Goal: Contribute content: Contribute content

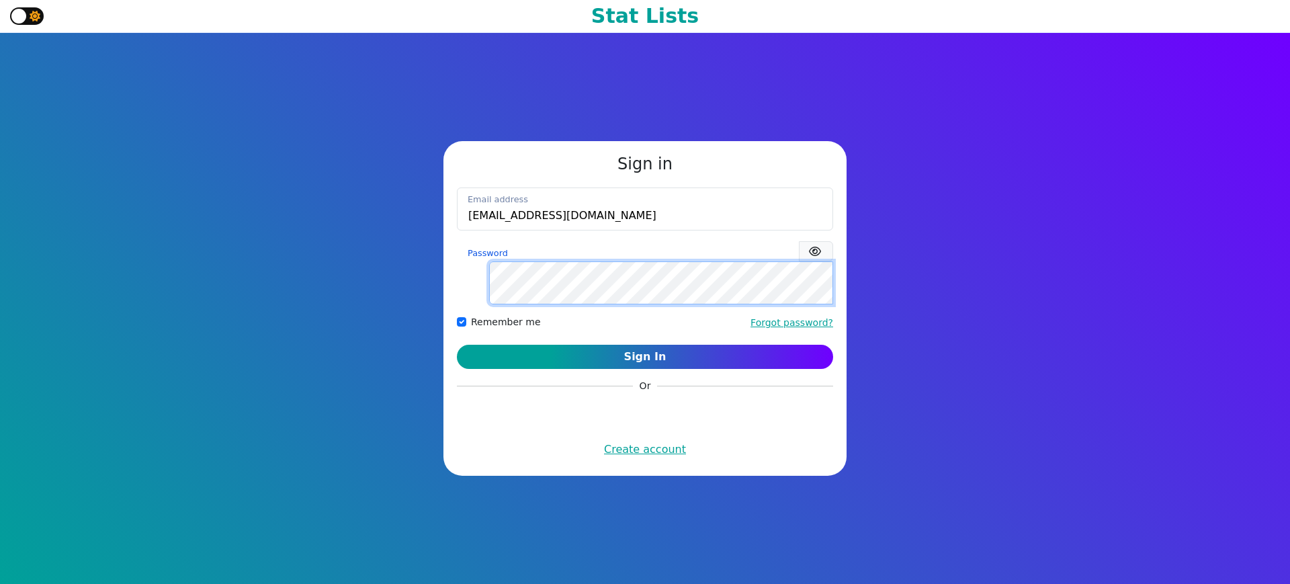
click at [457, 345] on button "Sign In" at bounding box center [645, 357] width 376 height 24
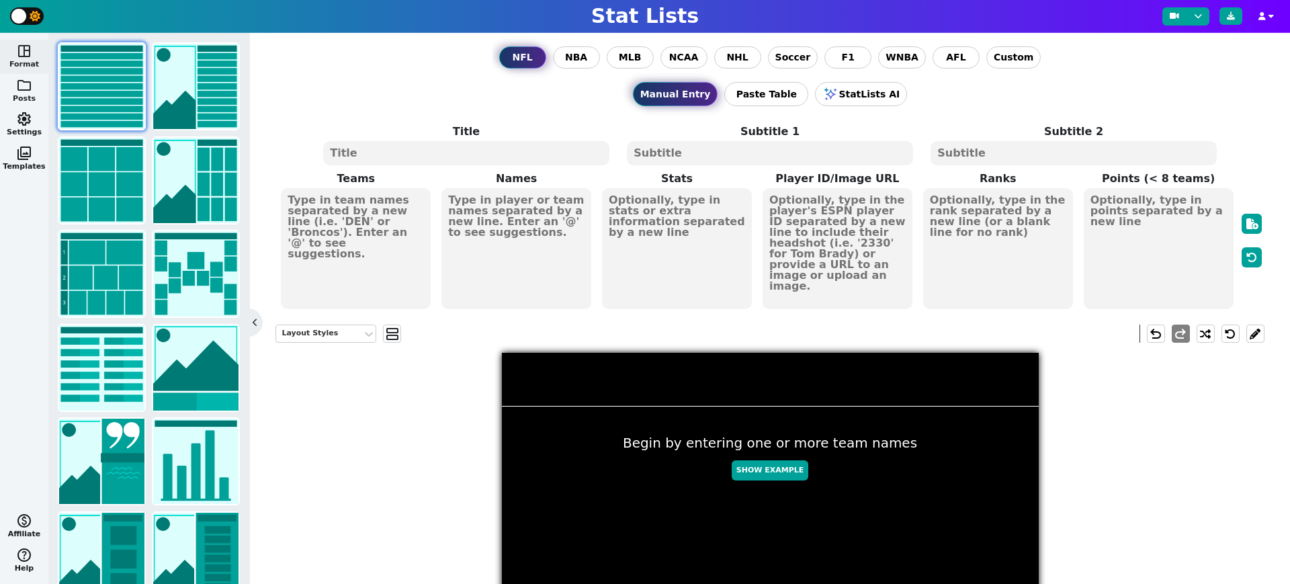
click at [23, 82] on span "folder" at bounding box center [24, 85] width 16 height 16
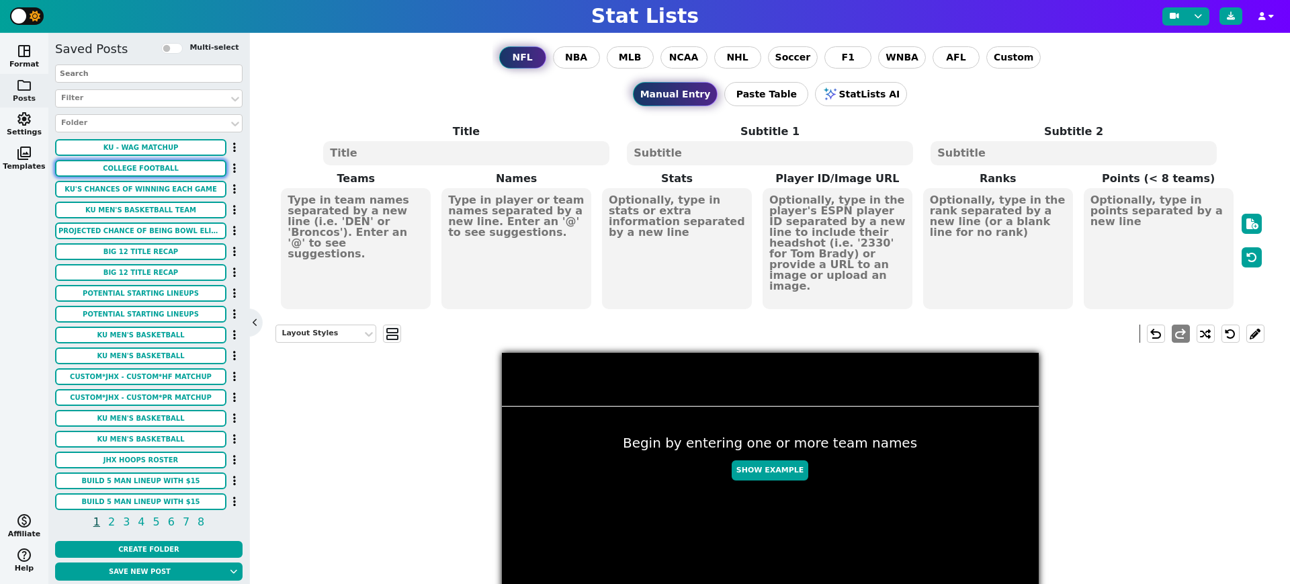
click at [169, 163] on button "COLLEGE FOOTBALL" at bounding box center [140, 168] width 171 height 17
type textarea "COLLEGE FOOTBALL"
type textarea "WEEK 0 QBR RANKINGS"
type textarea "KU ISU KSU WKU FRES UNLV HAW SHSU [PERSON_NAME]"
type textarea "[PERSON_NAME] [PERSON_NAME] [PERSON_NAME] MAVERICK MCIOVER [PERSON_NAME] [PERSO…"
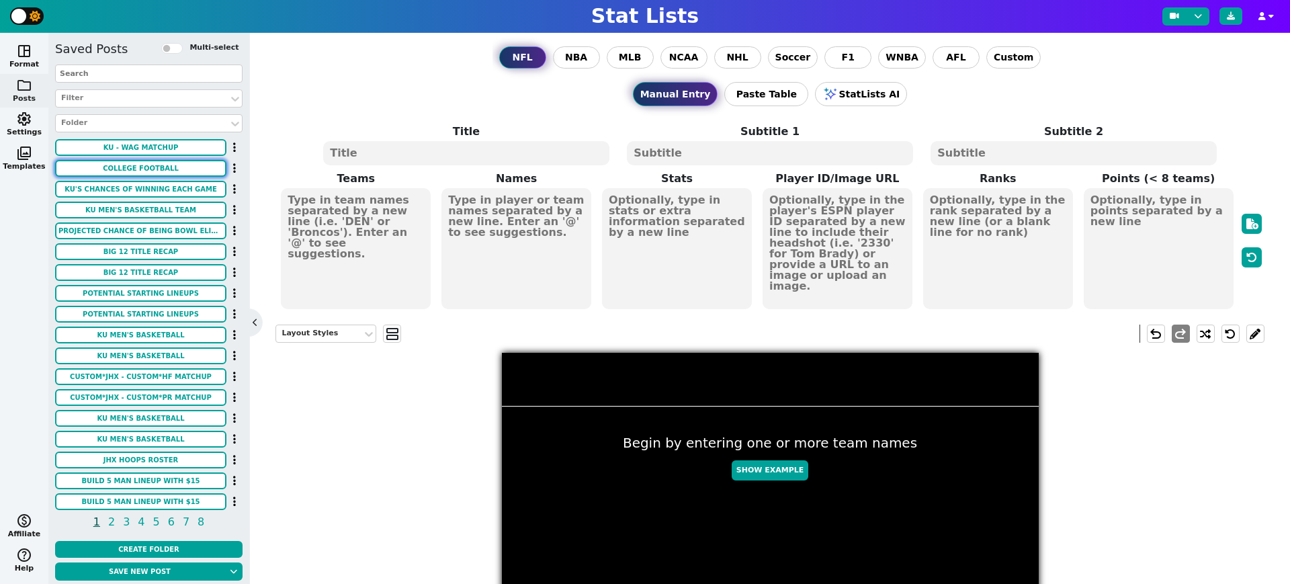
type textarea "87.0 77.1 76.0 72.2 64.4 58.8 49.5 40.0 13.2"
type textarea "#1 #2 #3 #4 #5 #6 #7 #8 #9"
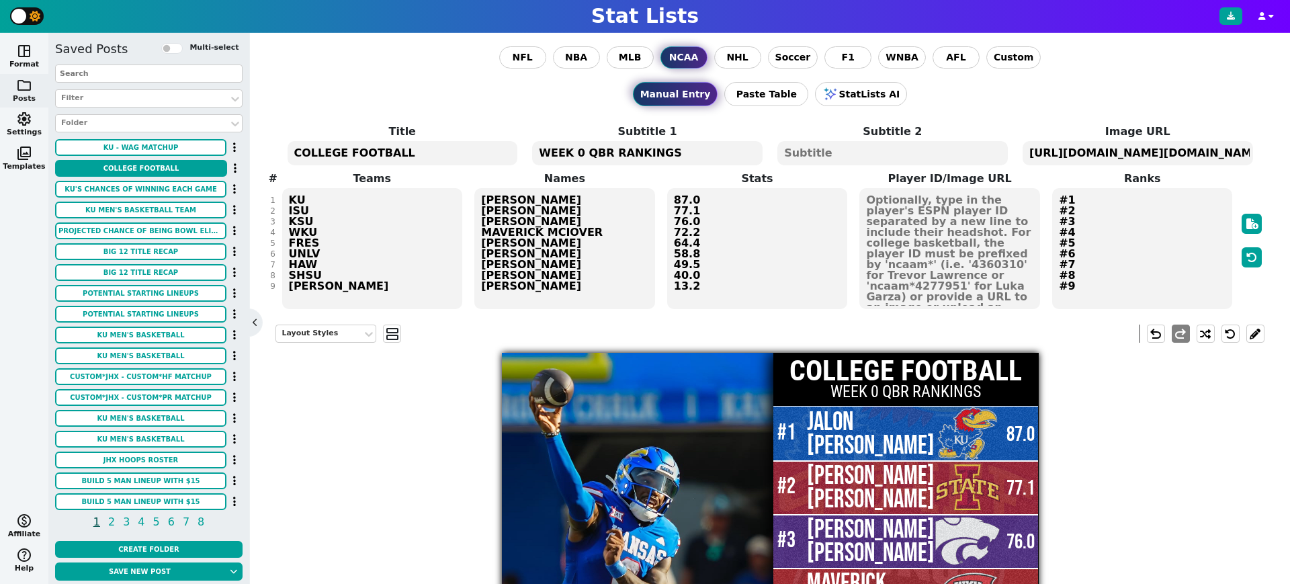
drag, startPoint x: 428, startPoint y: 150, endPoint x: 278, endPoint y: 149, distance: 150.5
click at [278, 149] on span "Title COLLEGE FOOTBALL Subtitle 1 WEEK 0 QBR RANKINGS Subtitle 2 Image URL [URL…" at bounding box center [770, 217] width 989 height 187
type textarea "BIG 12 FOOTBALL"
click at [591, 149] on textarea "WEEK 0 QBR RANKINGS" at bounding box center [647, 153] width 231 height 24
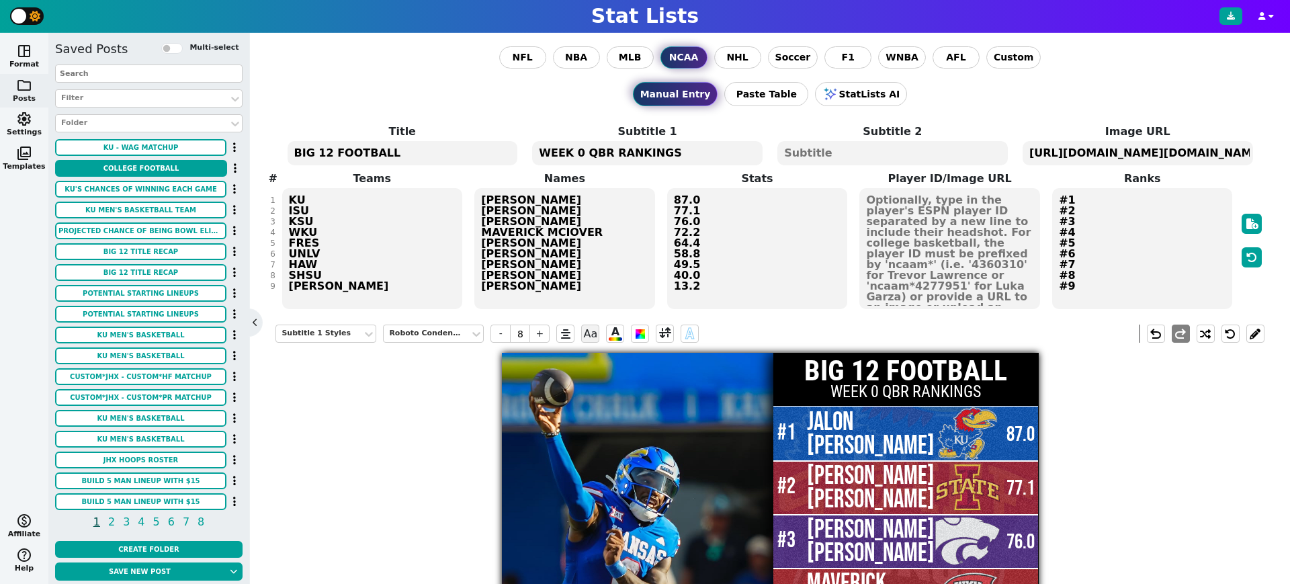
click at [591, 149] on textarea "WEEK 0 QBR RANKINGS" at bounding box center [647, 153] width 231 height 24
type textarea "TEAM RECORDS AFTER 8/29 GAMES"
click at [391, 154] on textarea "BIG 12 FOOTBALL" at bounding box center [403, 153] width 231 height 24
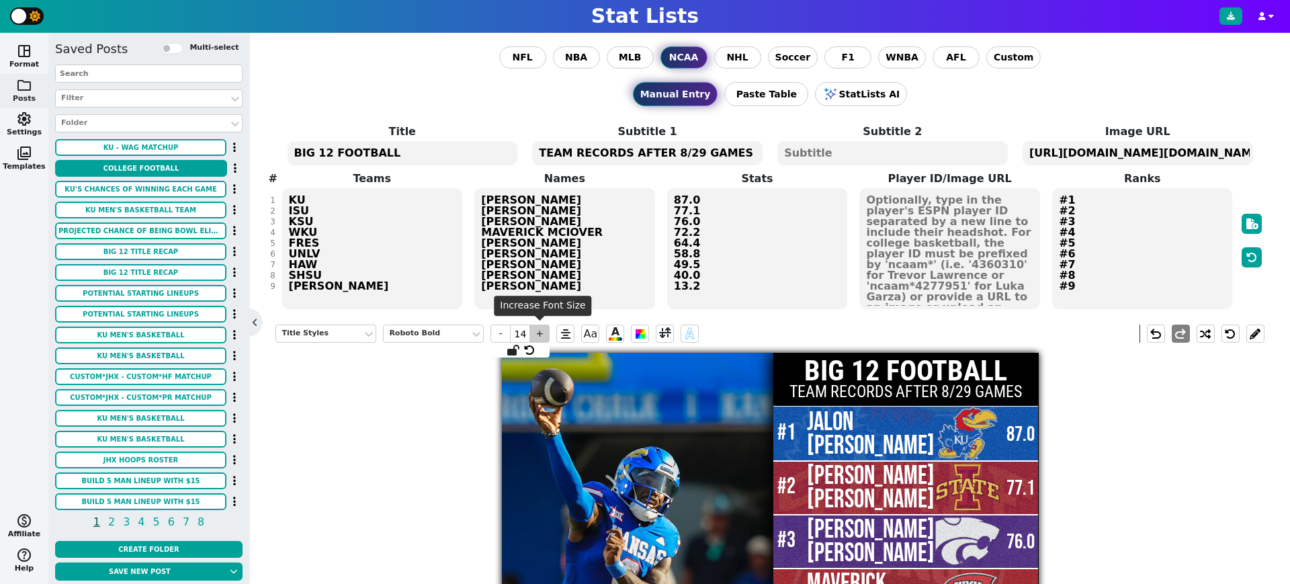
click at [539, 325] on span "+" at bounding box center [540, 334] width 20 height 18
type input "16"
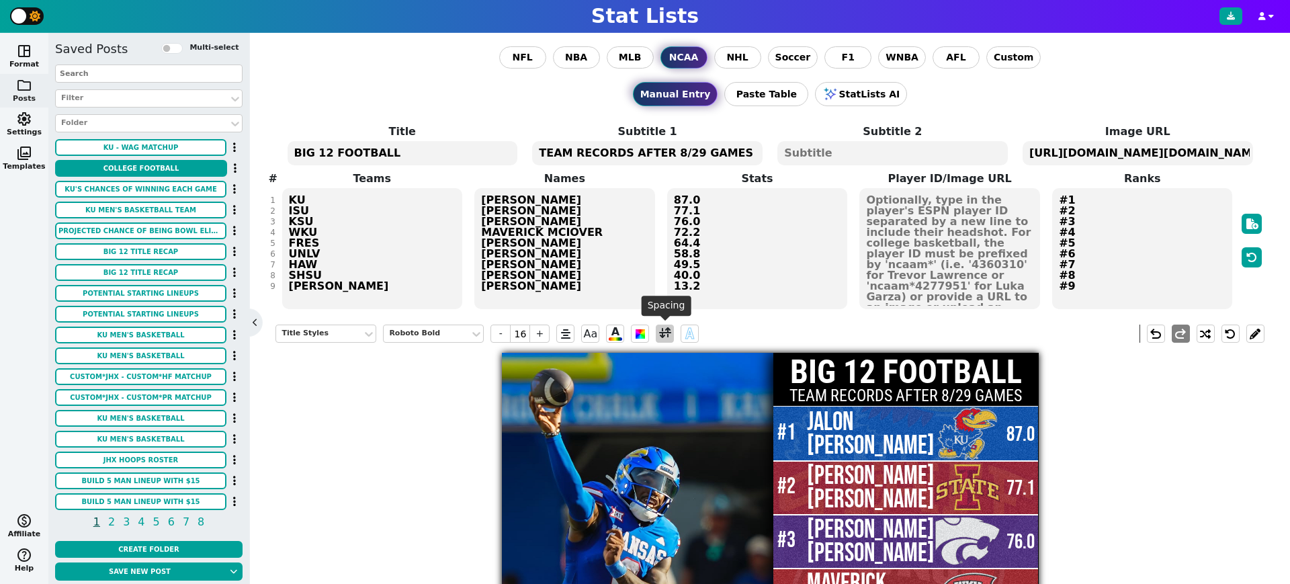
click at [663, 335] on span at bounding box center [665, 333] width 12 height 17
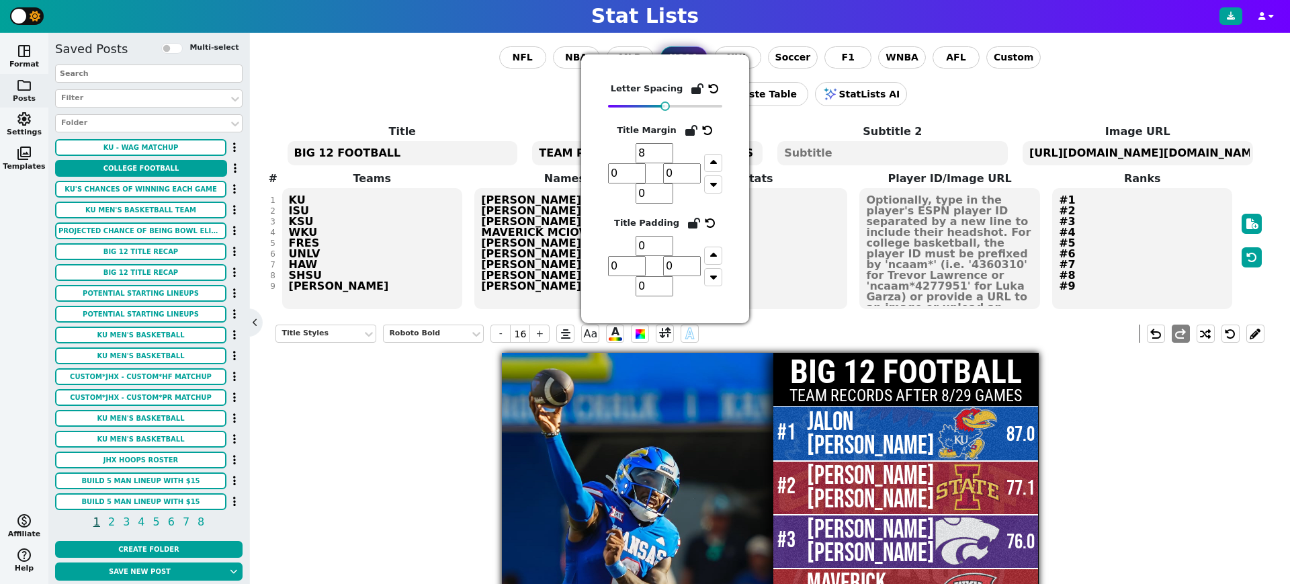
click at [665, 158] on input "8" at bounding box center [655, 153] width 38 height 20
click at [665, 158] on input "7" at bounding box center [655, 153] width 38 height 20
click at [665, 158] on input "6" at bounding box center [655, 153] width 38 height 20
type input "5"
click at [665, 158] on input "5" at bounding box center [655, 153] width 38 height 20
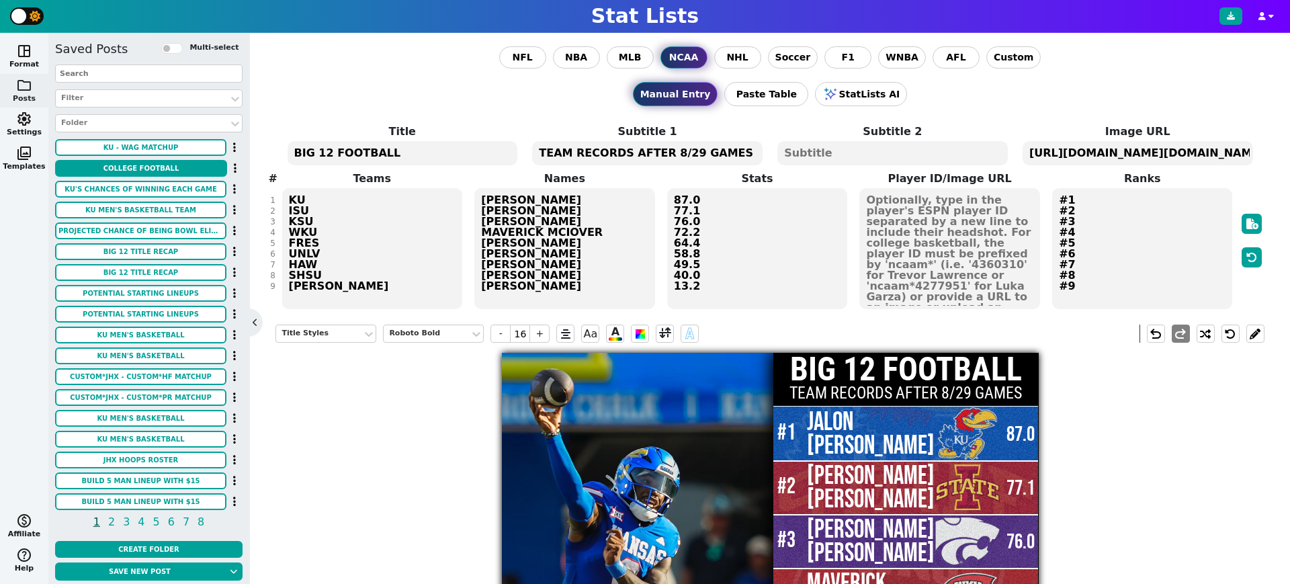
click at [1144, 253] on textarea "#1 #2 #3 #4 #5 #6 #7 #8 #9" at bounding box center [1142, 248] width 180 height 121
type input "33"
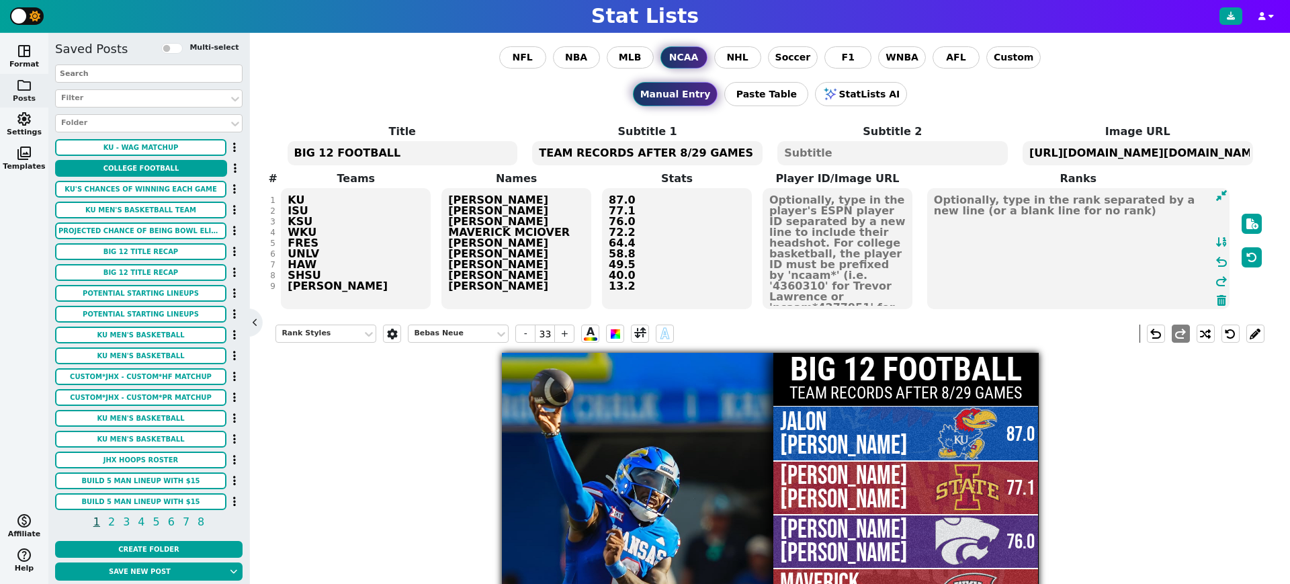
click at [692, 244] on textarea "87.0 77.1 76.0 72.2 64.4 58.8 49.5 40.0 13.2" at bounding box center [677, 248] width 150 height 121
type input "23"
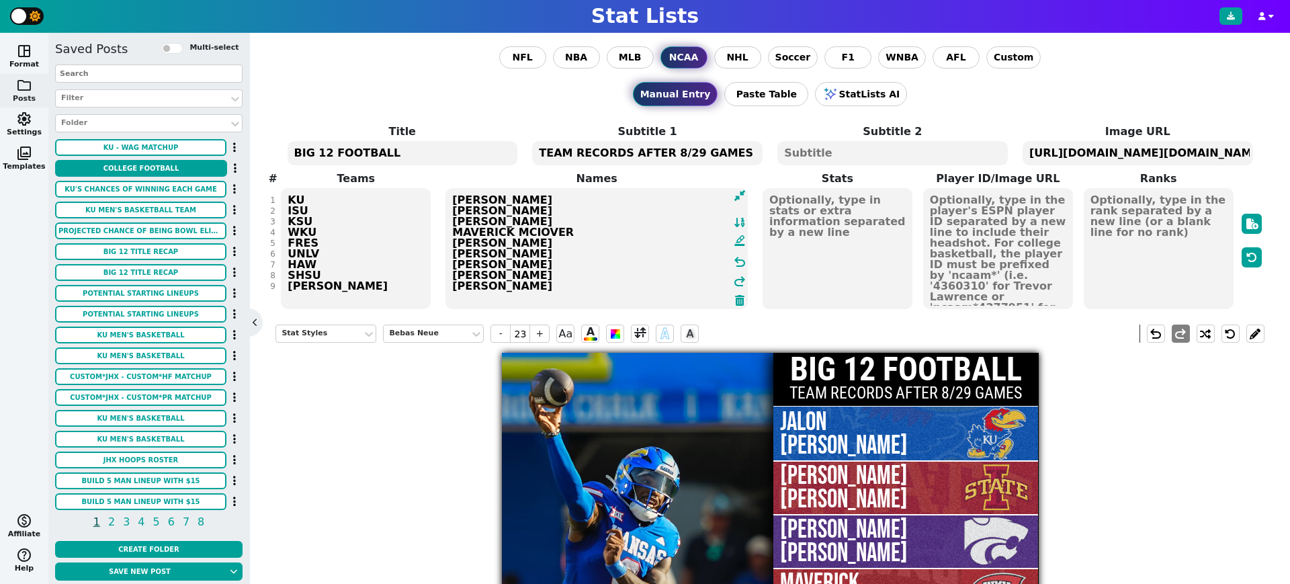
click at [529, 243] on textarea "[PERSON_NAME] [PERSON_NAME] [PERSON_NAME] MAVERICK MCIOVER [PERSON_NAME] [PERSO…" at bounding box center [597, 248] width 302 height 121
type input "29"
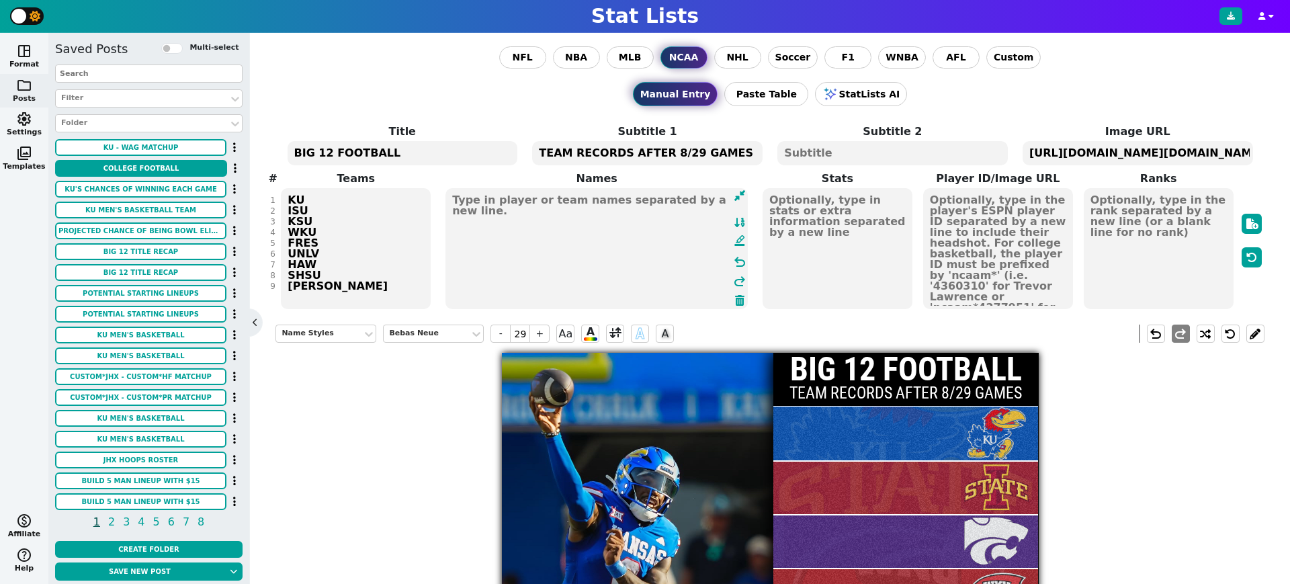
click at [369, 233] on textarea "KU ISU KSU WKU FRES UNLV HAW SHSU [PERSON_NAME]" at bounding box center [356, 248] width 150 height 121
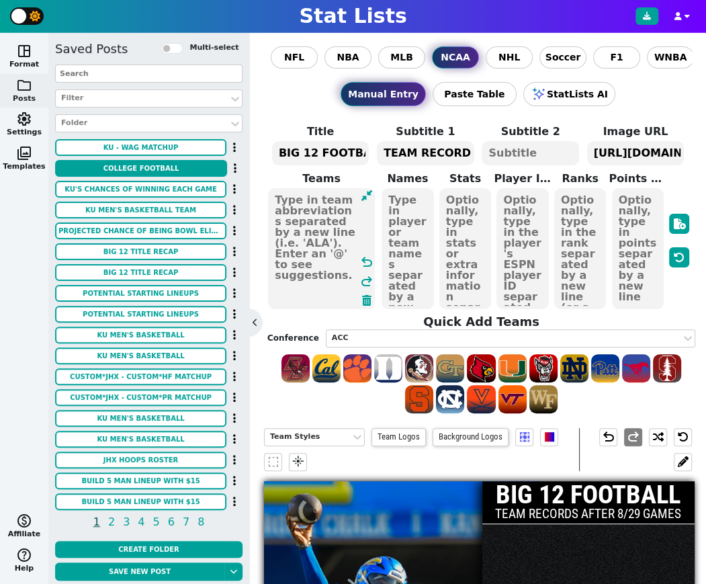
click at [327, 227] on textarea at bounding box center [321, 248] width 107 height 121
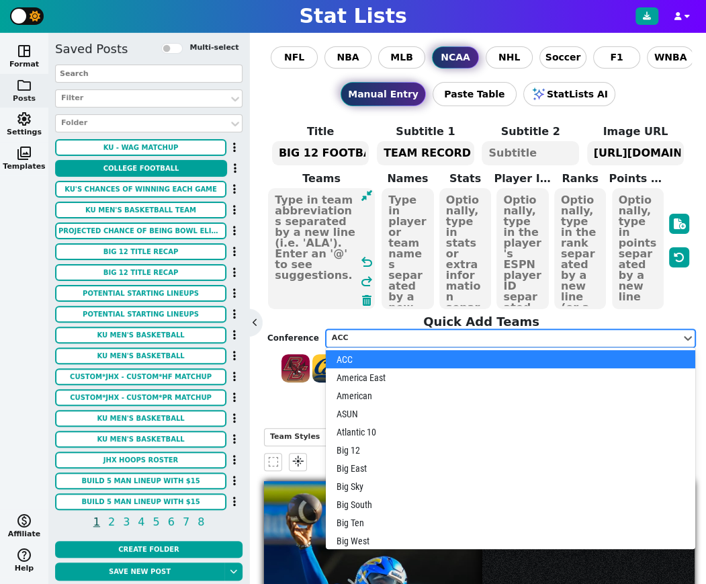
click at [375, 335] on div "ACC" at bounding box center [504, 338] width 344 height 11
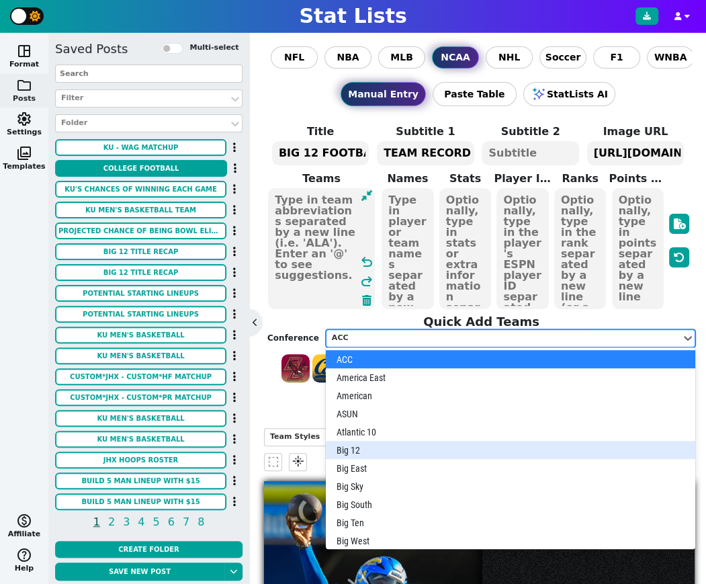
click at [373, 453] on div "Big 12" at bounding box center [511, 450] width 370 height 18
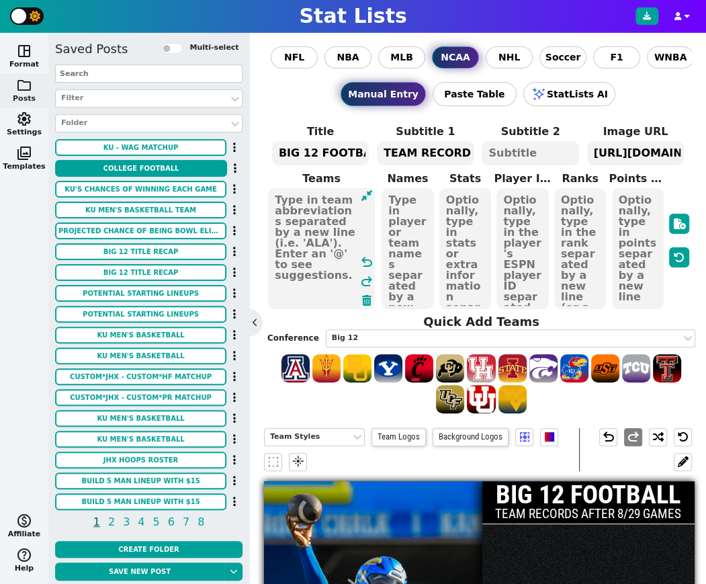
click at [312, 239] on textarea at bounding box center [321, 248] width 107 height 121
click at [573, 370] on span at bounding box center [574, 368] width 28 height 28
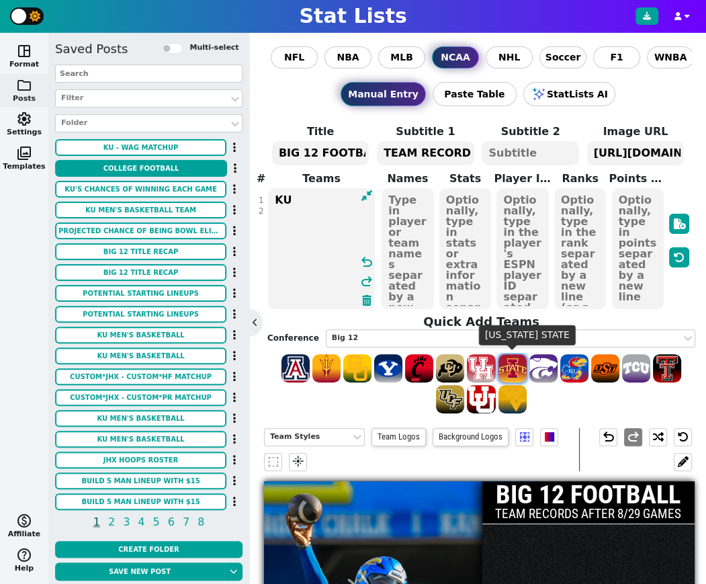
click at [519, 370] on span at bounding box center [513, 368] width 28 height 28
click at [275, 210] on textarea "KU ISU" at bounding box center [321, 248] width 107 height 121
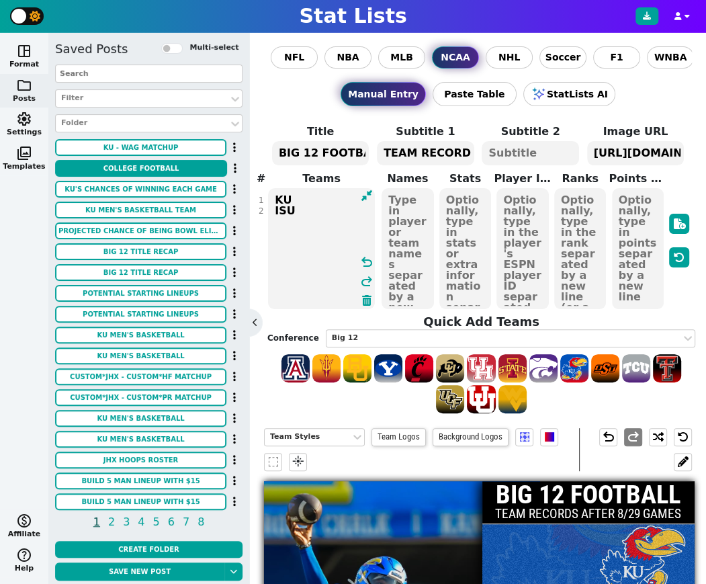
click at [310, 212] on textarea "KU ISU" at bounding box center [321, 248] width 107 height 121
click at [482, 366] on span at bounding box center [481, 368] width 28 height 28
click at [307, 223] on textarea "KU ISU HOU" at bounding box center [321, 248] width 107 height 121
click at [516, 361] on span at bounding box center [513, 368] width 28 height 28
click at [273, 224] on textarea "KU ISU" at bounding box center [321, 248] width 107 height 121
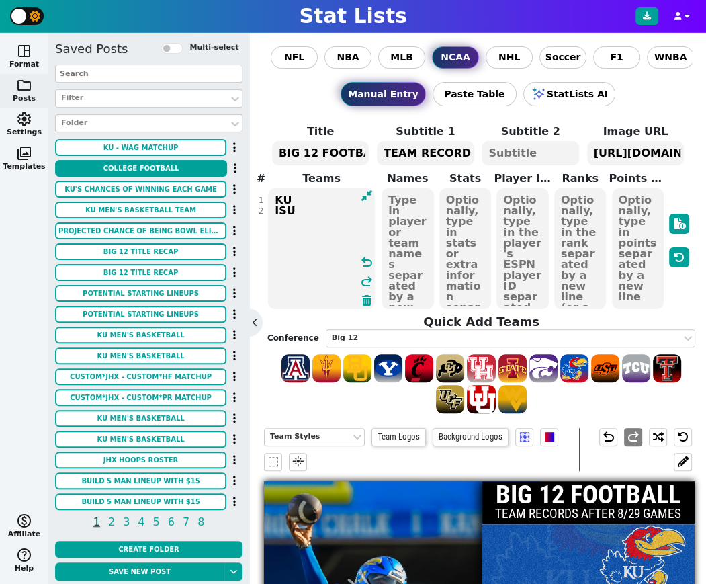
type textarea "KU ISU"
click at [402, 149] on textarea "TEAM RECORDS AFTER 8/29 GAMES" at bounding box center [425, 153] width 97 height 24
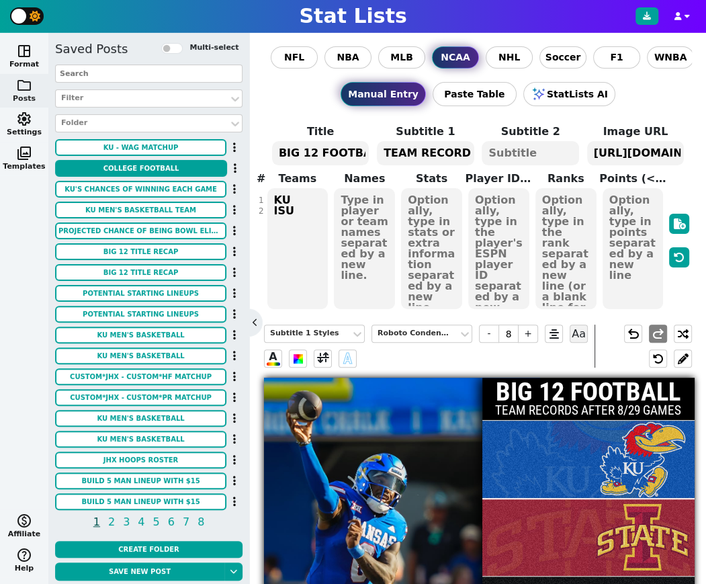
click at [402, 149] on textarea "TEAM RECORDS AFTER 8/29 GAMES" at bounding box center [425, 153] width 97 height 24
type textarea "OVERALL RECORDS AFTER 8/29 GAMES"
click at [306, 222] on textarea "KU ISU" at bounding box center [297, 248] width 61 height 121
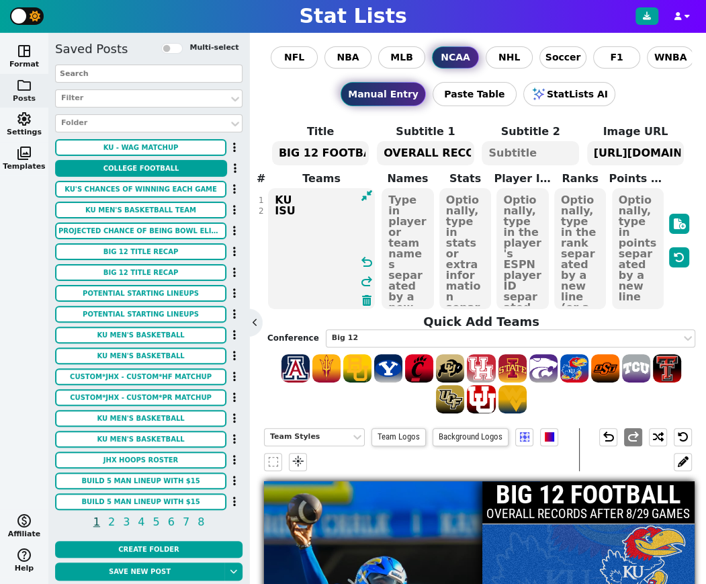
scroll to position [12, 0]
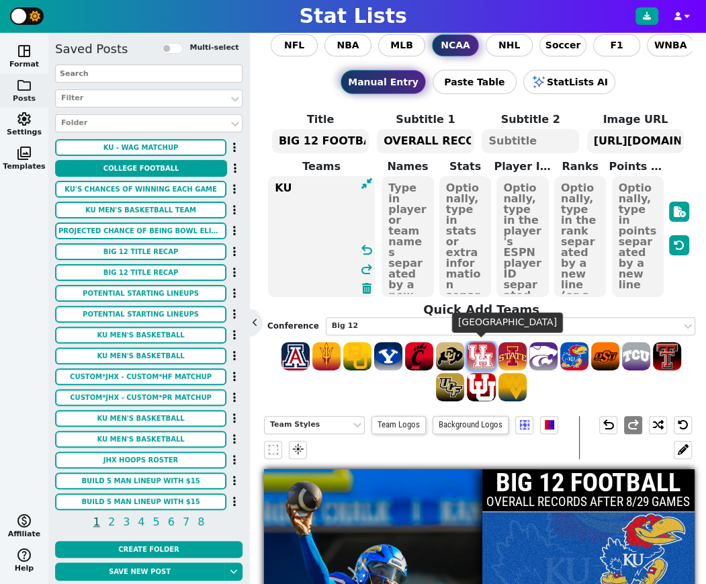
click at [477, 351] on span at bounding box center [481, 356] width 28 height 28
click at [515, 352] on span at bounding box center [513, 356] width 28 height 28
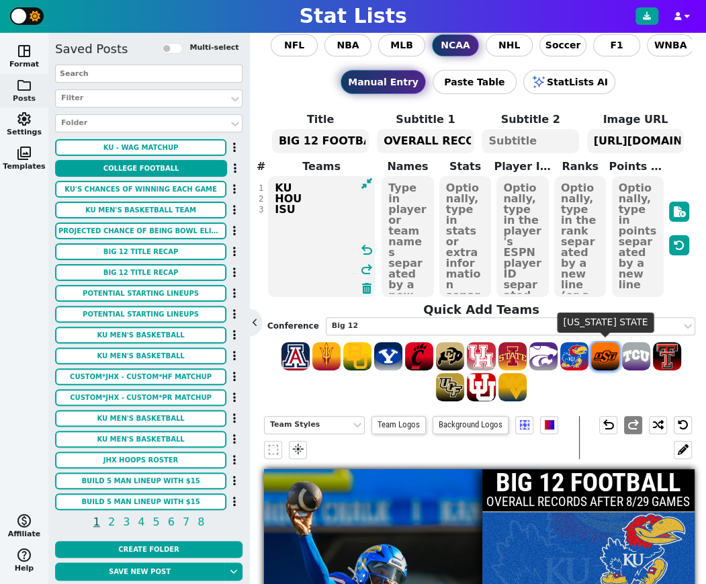
click at [605, 360] on span at bounding box center [605, 356] width 28 height 28
click at [453, 387] on span at bounding box center [450, 387] width 28 height 28
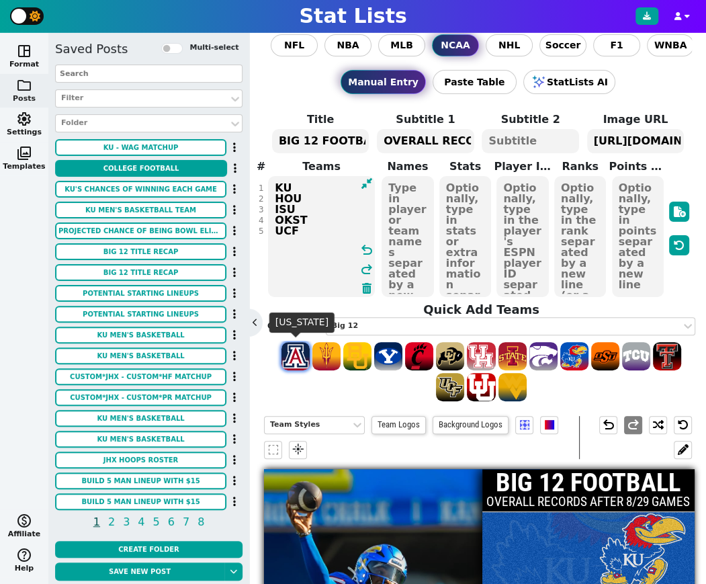
click at [302, 363] on span at bounding box center [296, 356] width 28 height 28
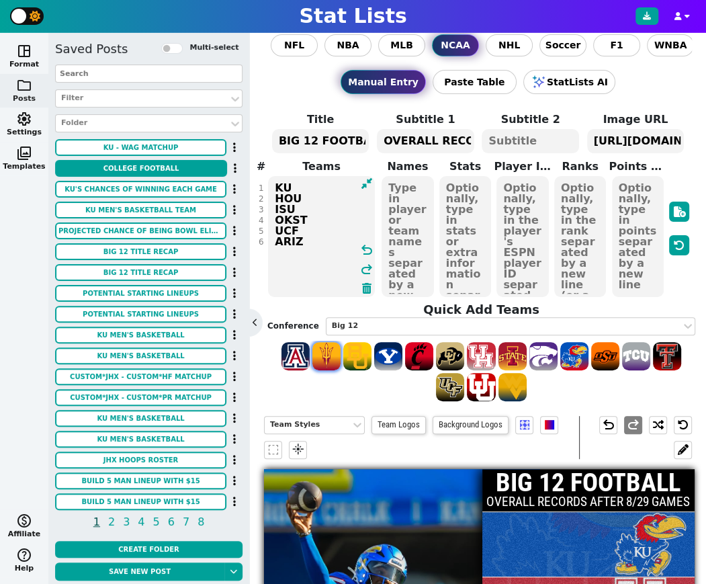
click at [319, 358] on span at bounding box center [326, 356] width 28 height 28
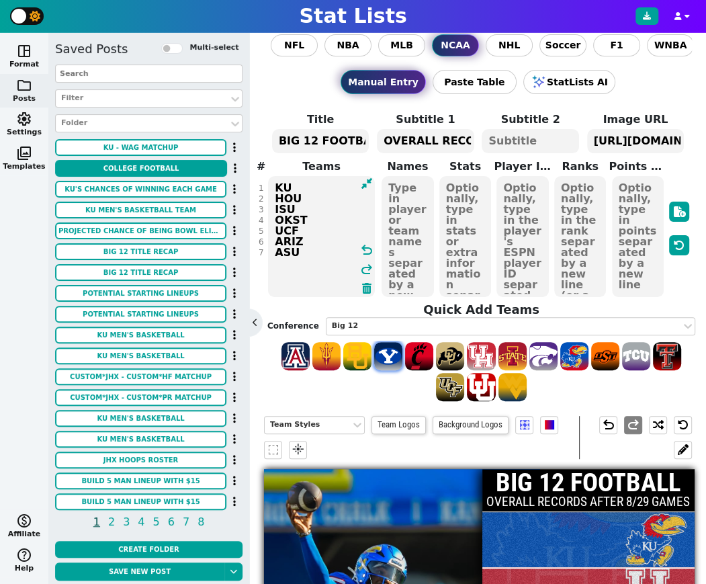
click at [391, 357] on span at bounding box center [388, 356] width 28 height 28
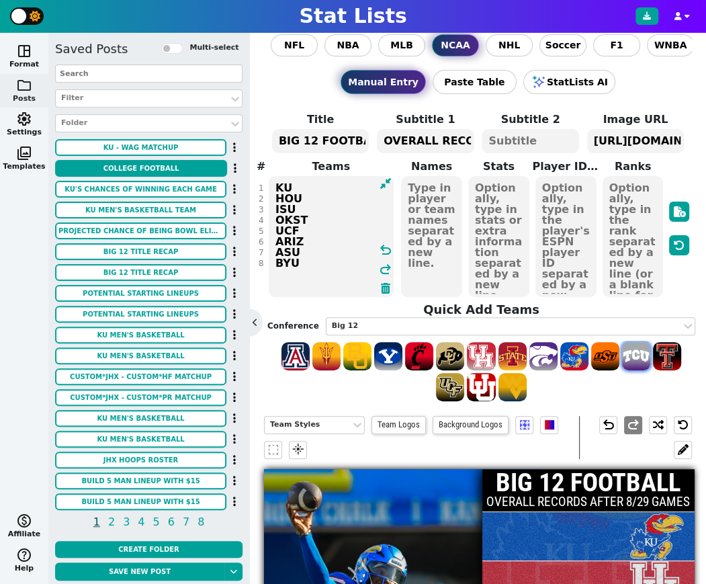
click at [631, 351] on span at bounding box center [636, 356] width 28 height 28
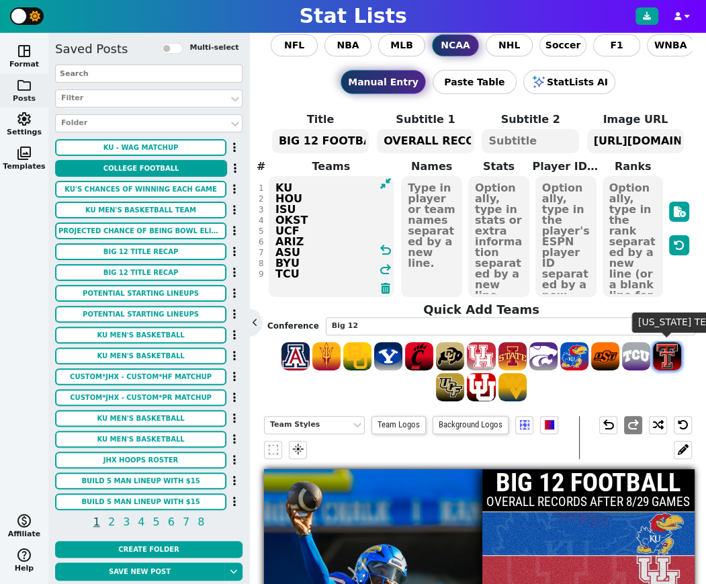
click at [666, 352] on span at bounding box center [667, 356] width 28 height 28
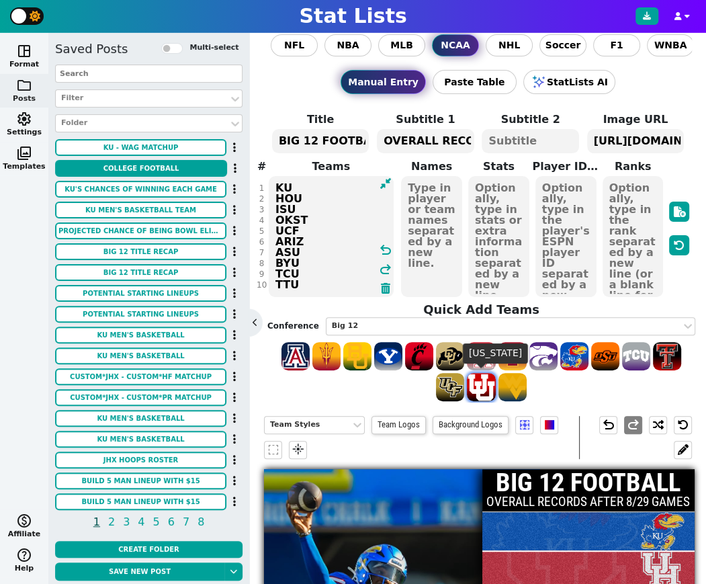
click at [489, 390] on span at bounding box center [481, 387] width 28 height 28
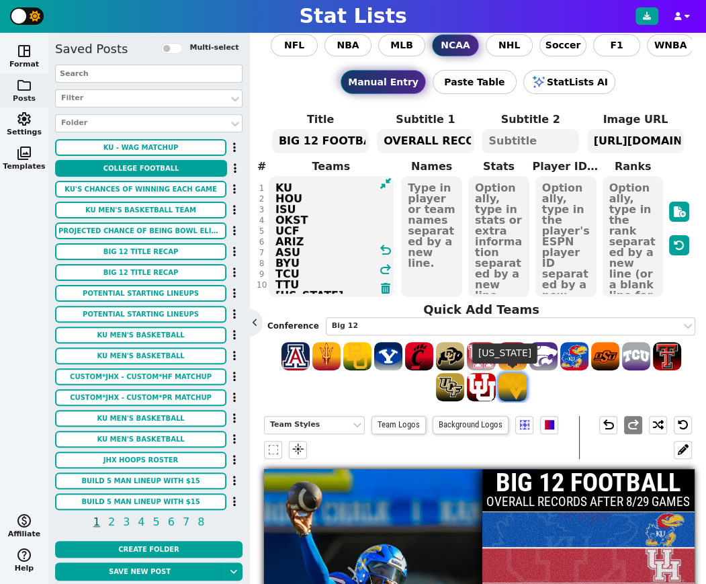
click at [518, 385] on span at bounding box center [513, 387] width 28 height 28
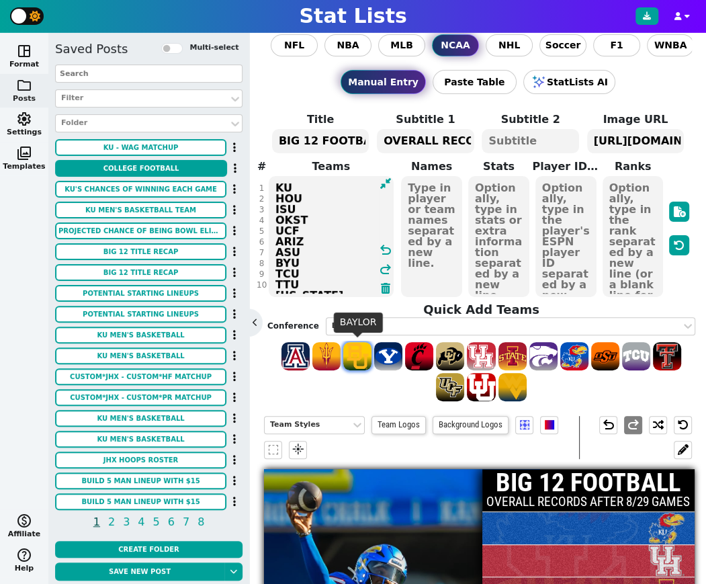
click at [355, 353] on span at bounding box center [357, 356] width 28 height 28
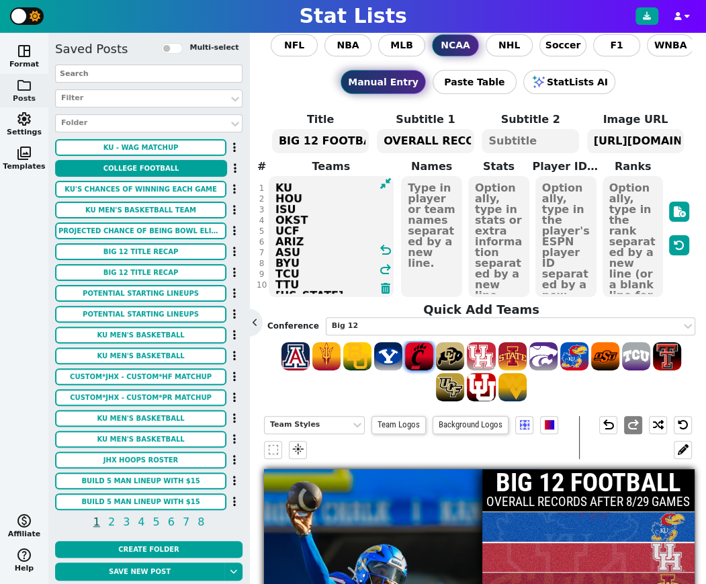
click at [417, 353] on span at bounding box center [419, 356] width 28 height 28
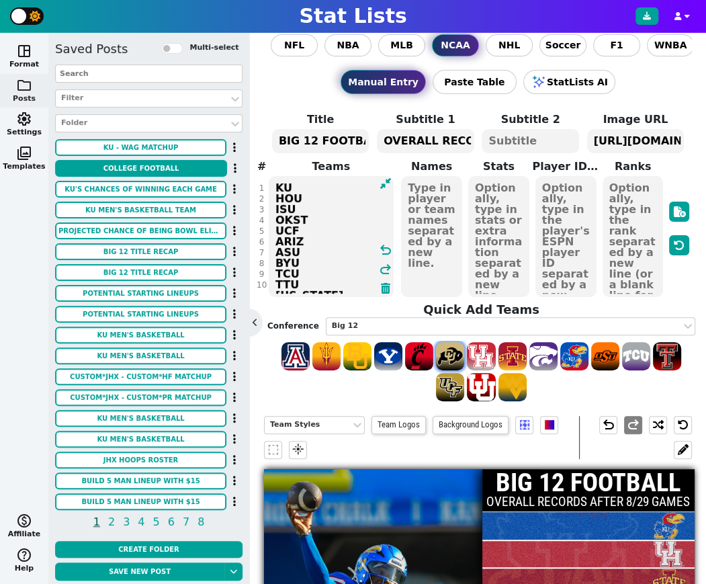
click at [452, 353] on span at bounding box center [450, 356] width 28 height 28
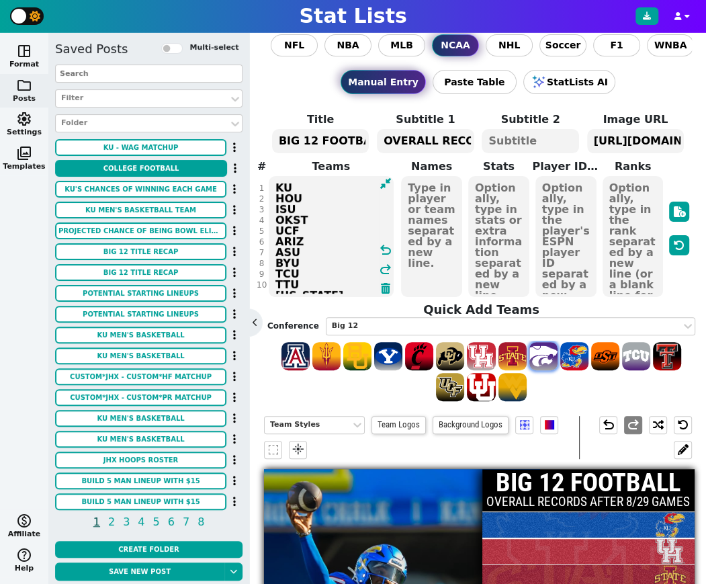
click at [543, 354] on span at bounding box center [544, 356] width 28 height 28
type textarea "KU HOU ISU OKST UCF ARIZ ASU BYU TCU TTU [US_STATE] WVU BAY CIN COLO KSU"
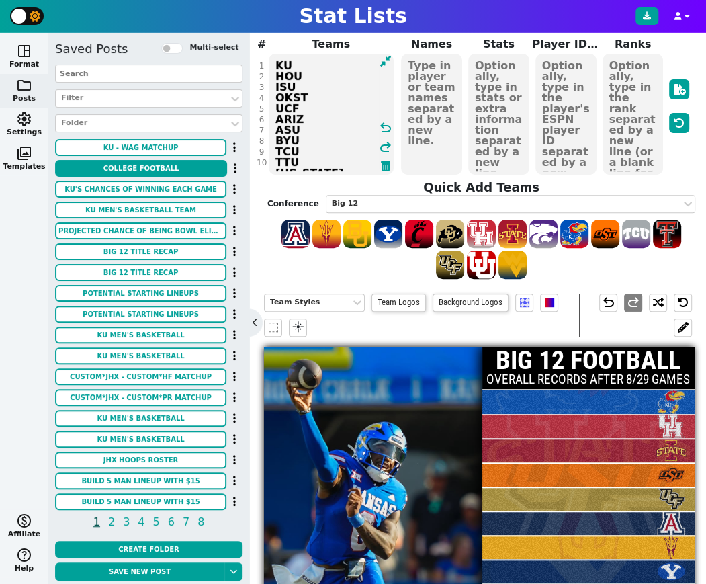
scroll to position [129, 0]
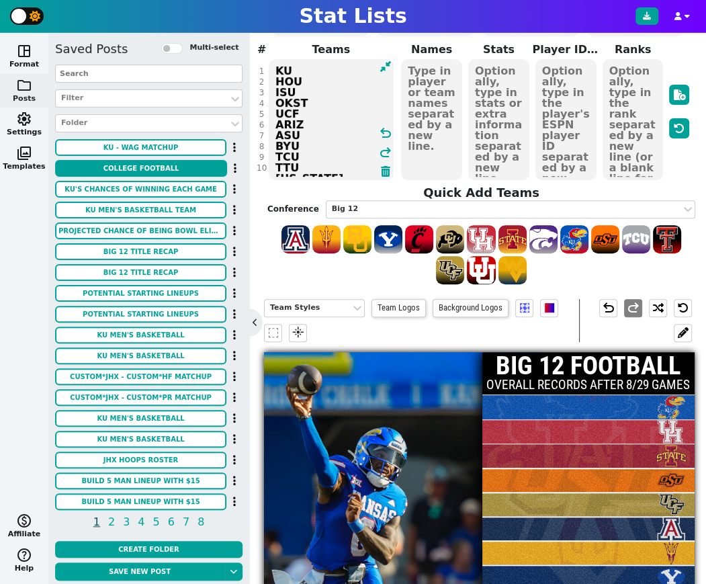
click at [427, 91] on textarea at bounding box center [431, 119] width 61 height 121
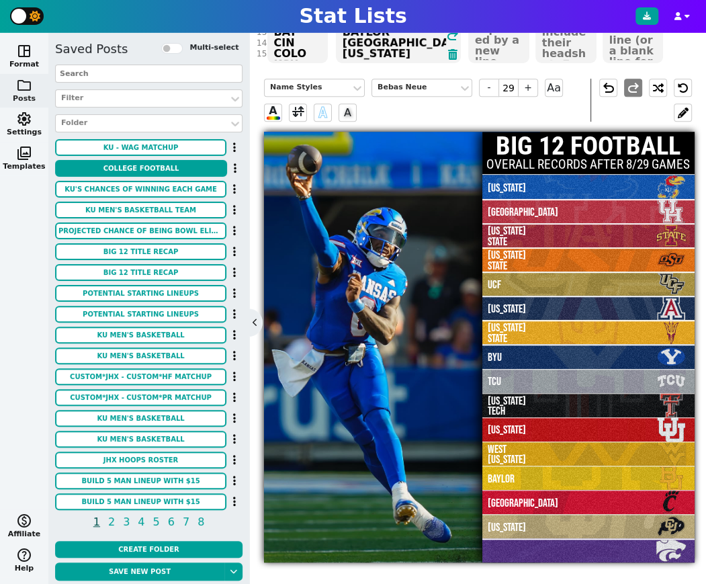
scroll to position [62, 0]
type textarea "[US_STATE] [GEOGRAPHIC_DATA] [US_STATE] STATE [US_STATE] STATE [GEOGRAPHIC_DATA…"
click at [298, 109] on span at bounding box center [298, 112] width 12 height 17
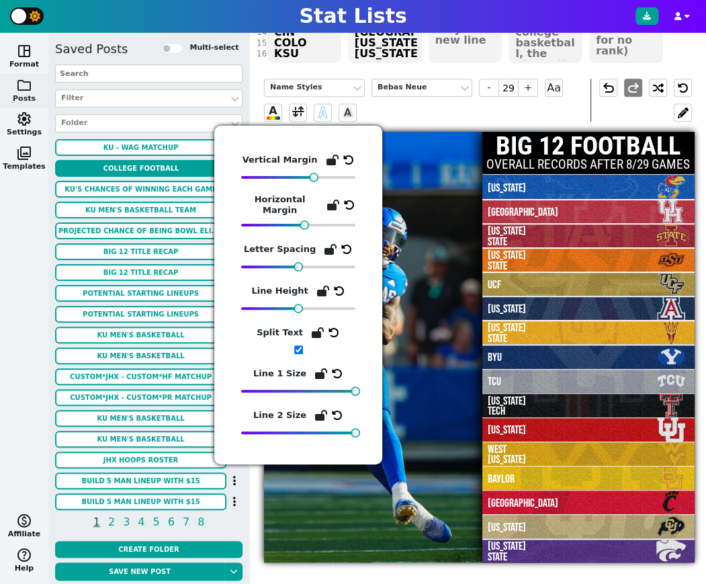
click at [296, 350] on input "checkbox" at bounding box center [298, 349] width 9 height 9
checkbox input "false"
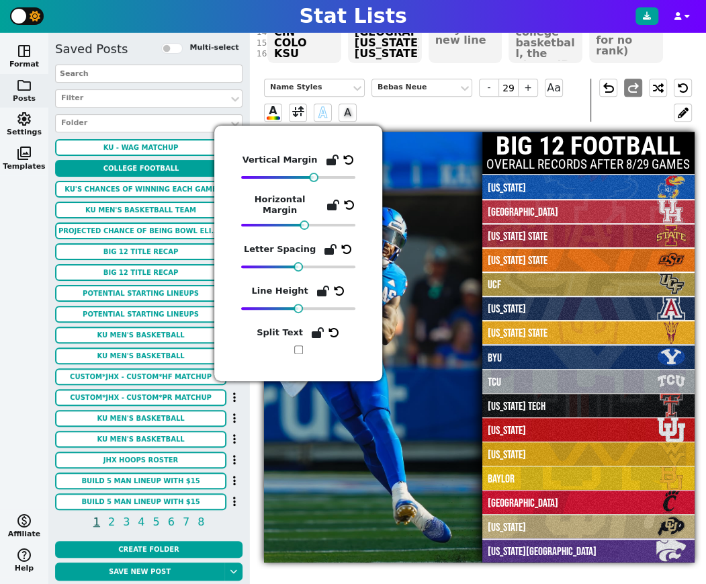
click at [492, 113] on div "Name Styles Bebas Neue - 29 + Aa A A A" at bounding box center [427, 100] width 327 height 43
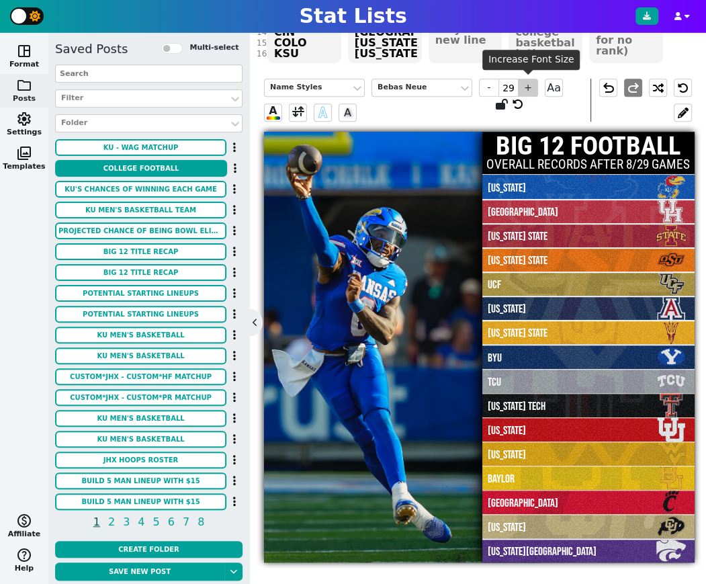
click at [528, 88] on span "+" at bounding box center [528, 88] width 20 height 18
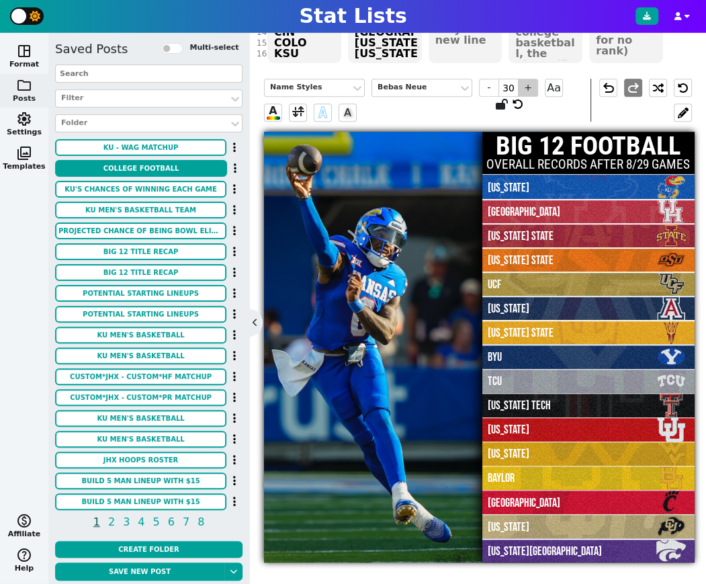
click at [528, 88] on span "+" at bounding box center [528, 88] width 20 height 18
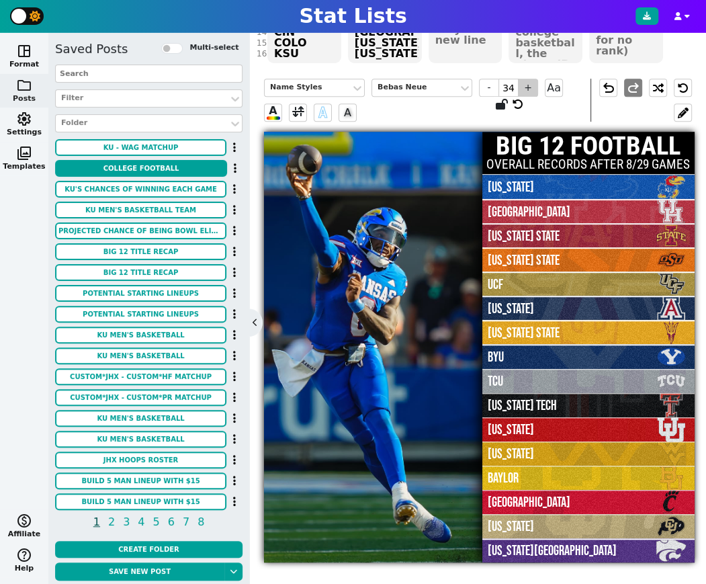
click at [528, 88] on span "+" at bounding box center [528, 88] width 20 height 18
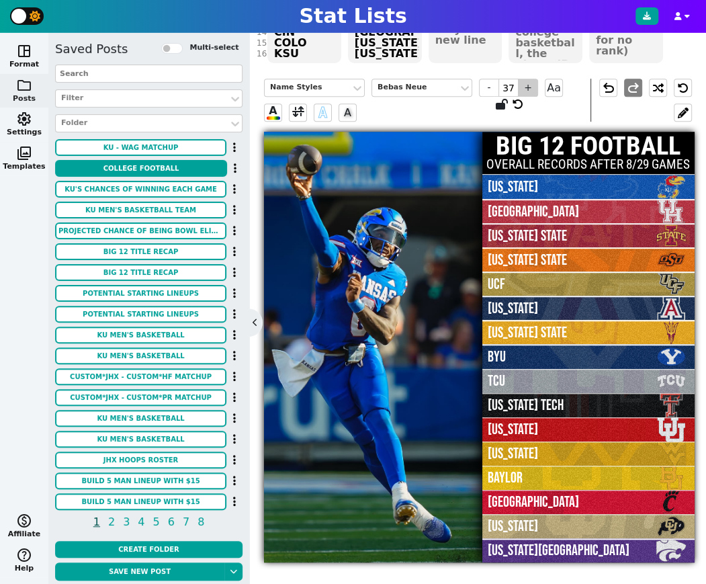
click at [528, 88] on span "+" at bounding box center [528, 88] width 20 height 18
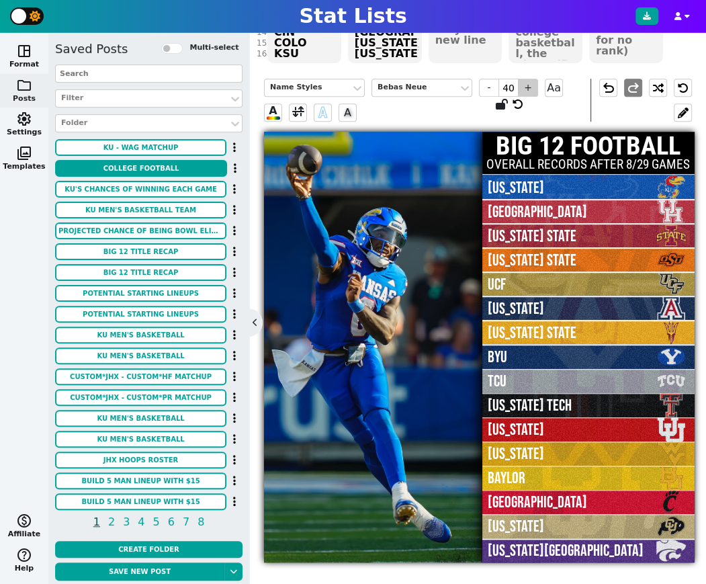
click at [528, 88] on span "+" at bounding box center [528, 88] width 20 height 18
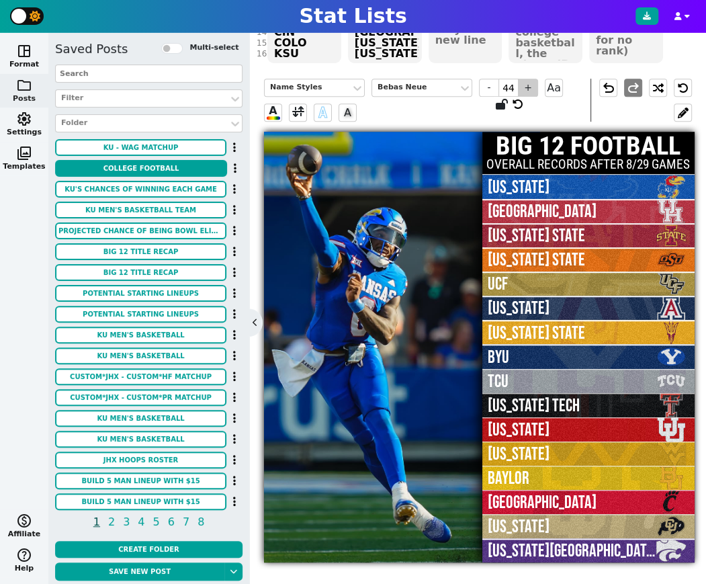
click at [528, 88] on span "+" at bounding box center [528, 88] width 20 height 18
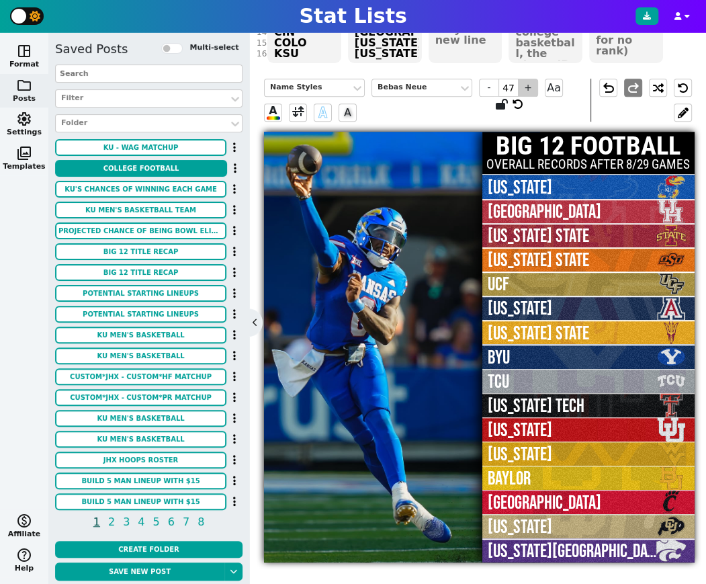
click at [528, 88] on span "+" at bounding box center [528, 88] width 20 height 18
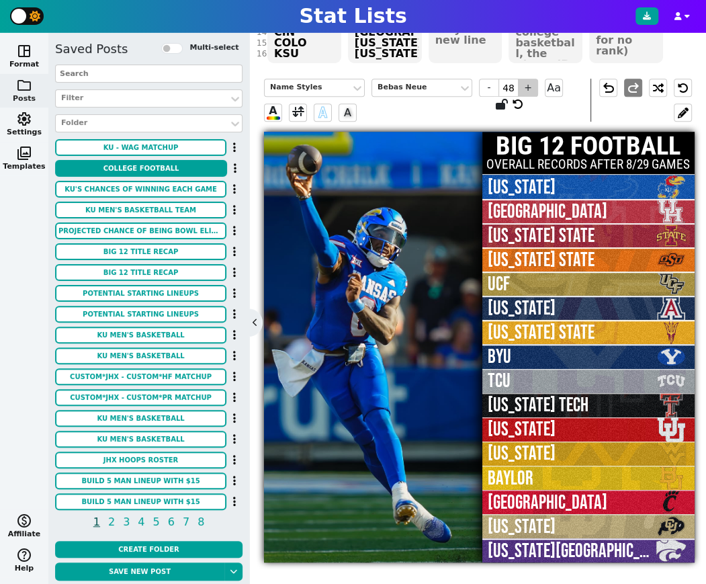
click at [528, 88] on span "+" at bounding box center [528, 88] width 20 height 18
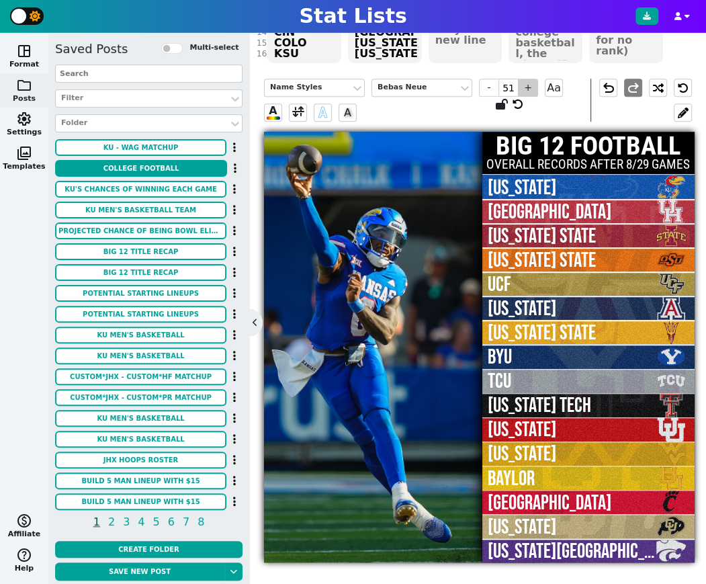
click at [528, 88] on span "+" at bounding box center [528, 88] width 20 height 18
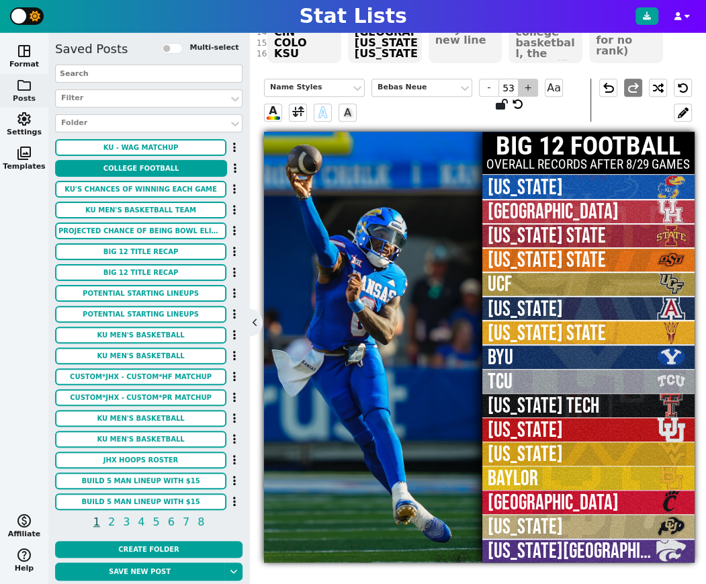
click at [528, 88] on span "+" at bounding box center [528, 88] width 20 height 18
type input "54"
click at [685, 108] on button at bounding box center [683, 112] width 18 height 18
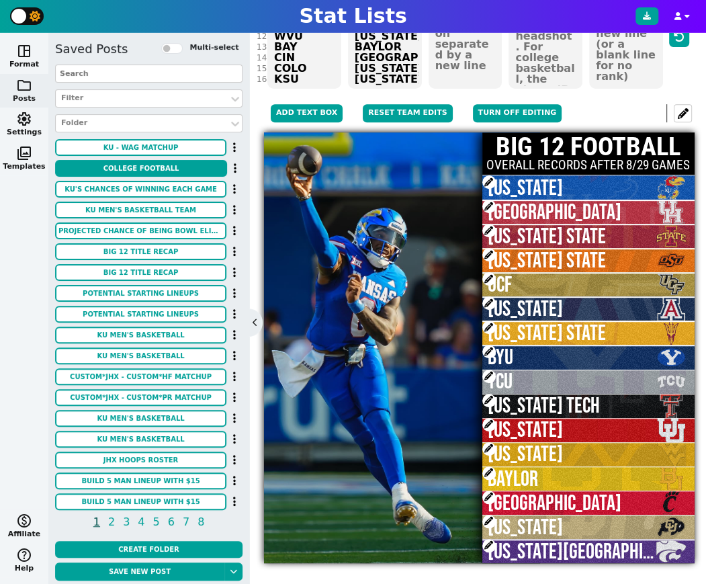
click at [489, 370] on span at bounding box center [489, 376] width 13 height 13
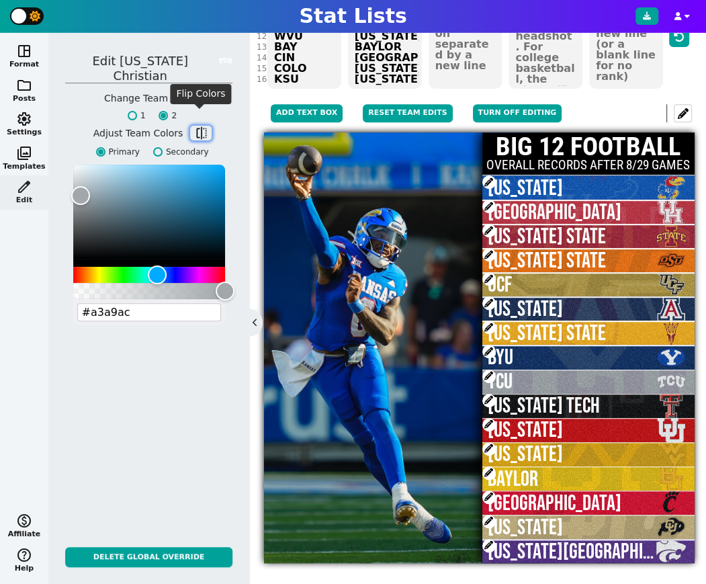
click at [202, 126] on span "flip" at bounding box center [200, 132] width 13 height 13
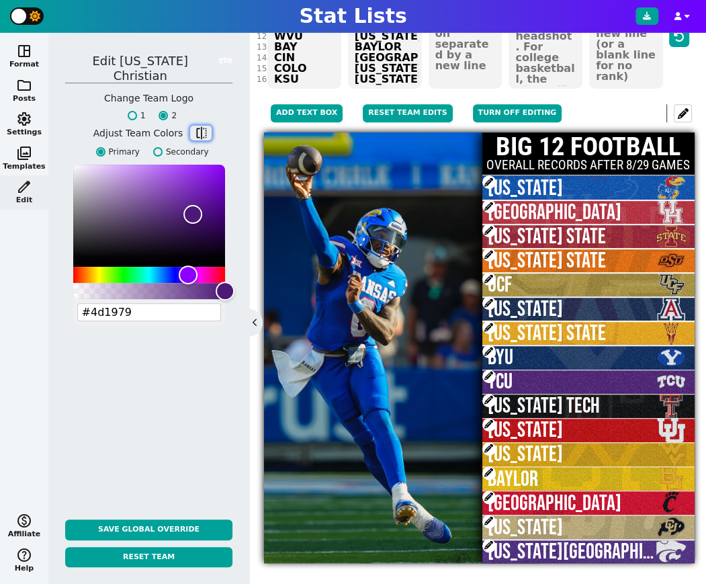
type input "#4d1979"
click at [489, 444] on span at bounding box center [489, 448] width 13 height 13
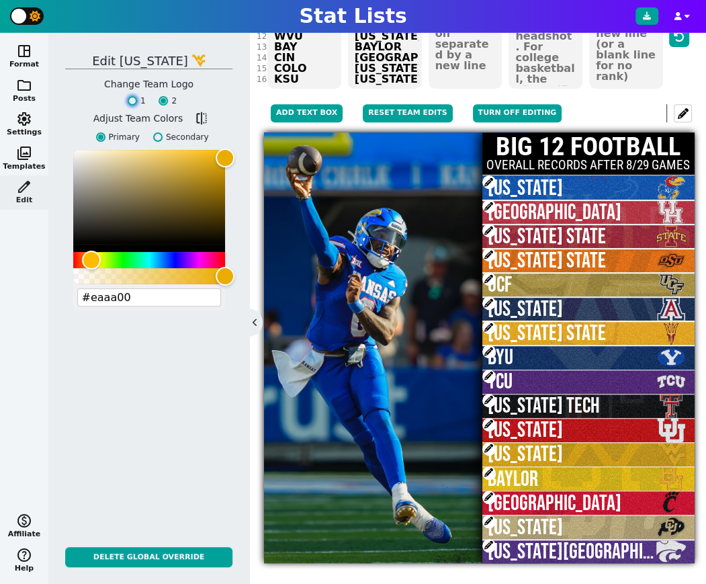
click at [136, 100] on input "1" at bounding box center [132, 100] width 9 height 9
radio input "true"
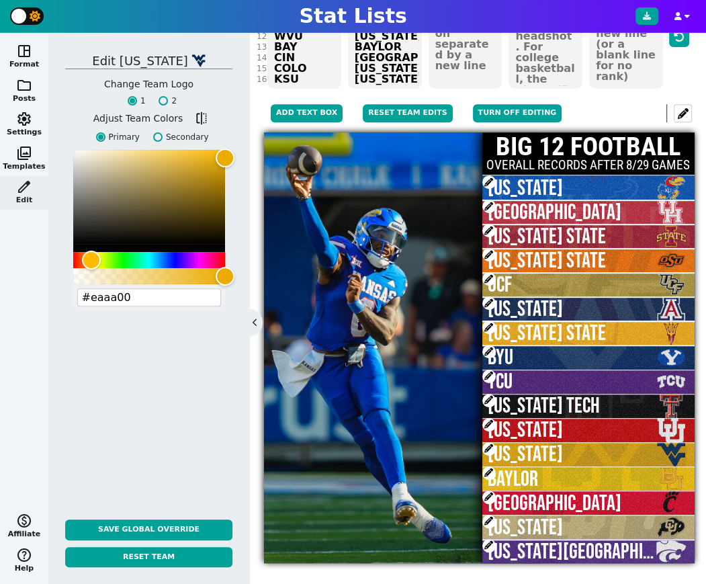
click at [489, 444] on span at bounding box center [489, 448] width 13 height 13
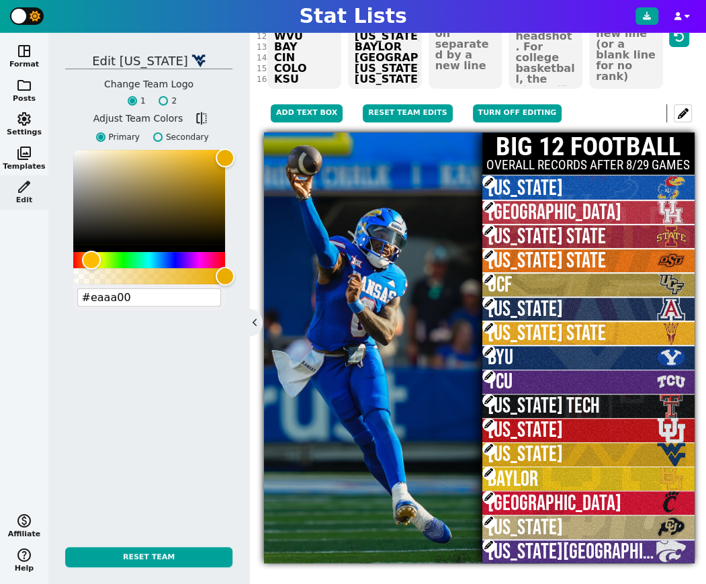
click at [491, 466] on span at bounding box center [489, 472] width 13 height 13
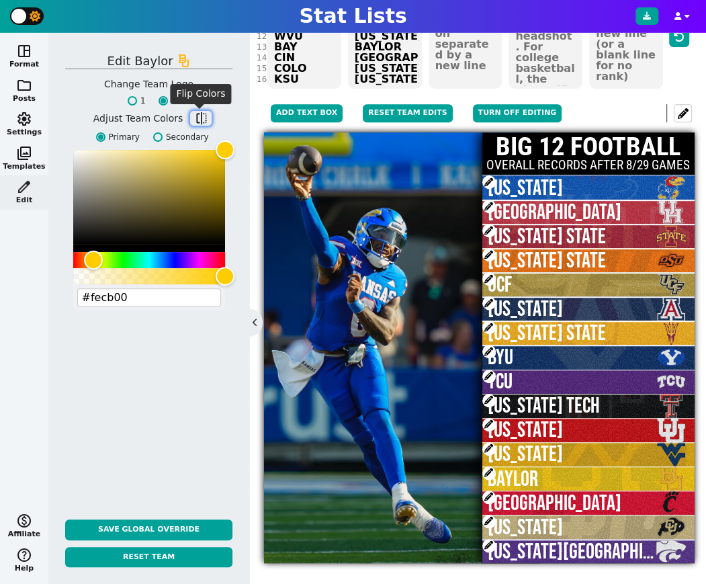
click at [194, 118] on span "flip" at bounding box center [200, 118] width 13 height 13
type input "#003015"
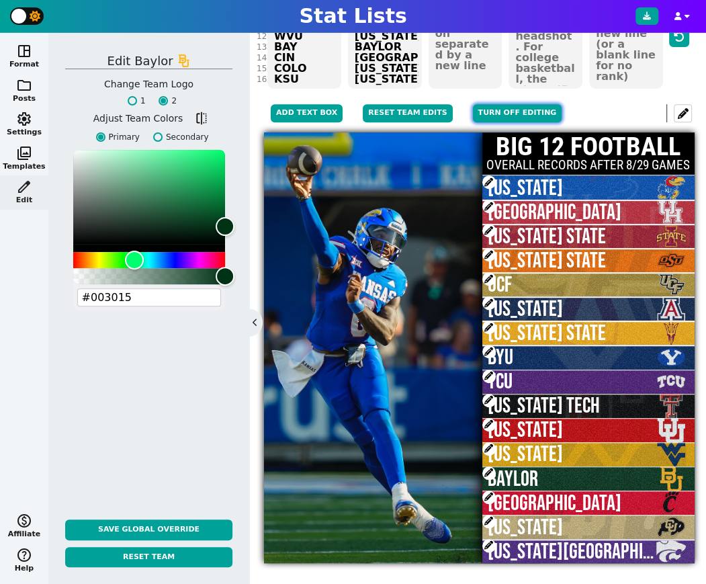
click at [493, 111] on button "Turn off editing" at bounding box center [517, 113] width 89 height 18
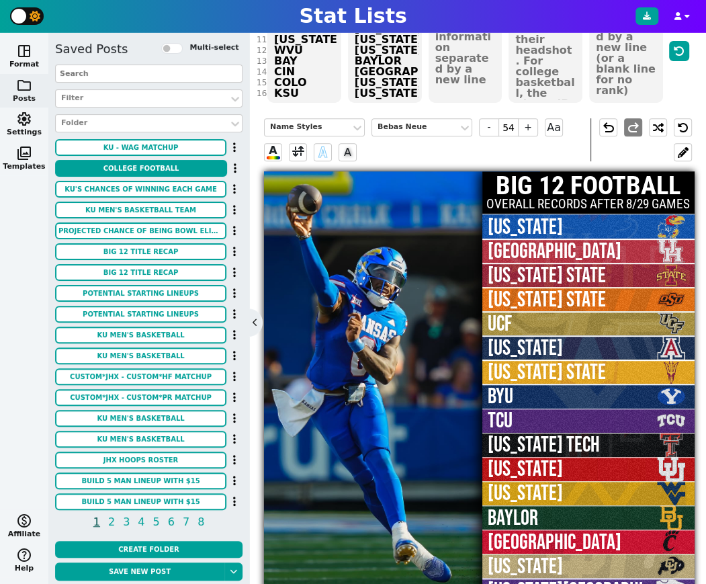
scroll to position [202, 0]
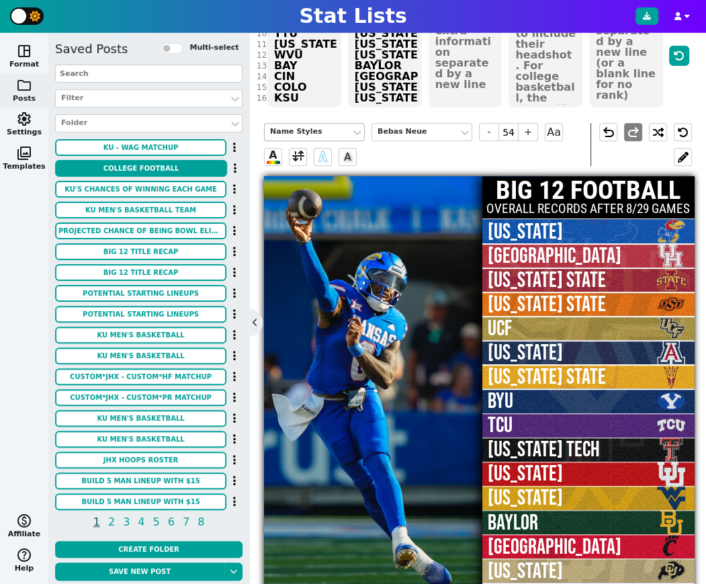
click at [323, 129] on div "Name Styles" at bounding box center [307, 131] width 75 height 11
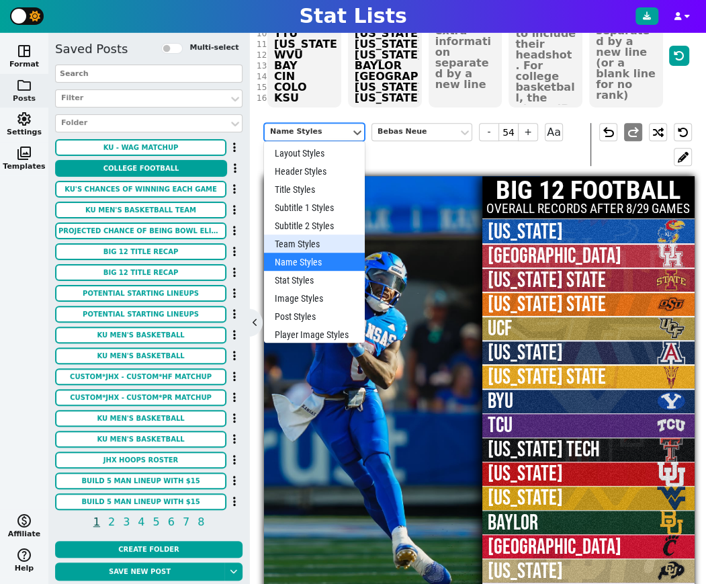
click at [307, 241] on div "Team Styles" at bounding box center [314, 244] width 101 height 18
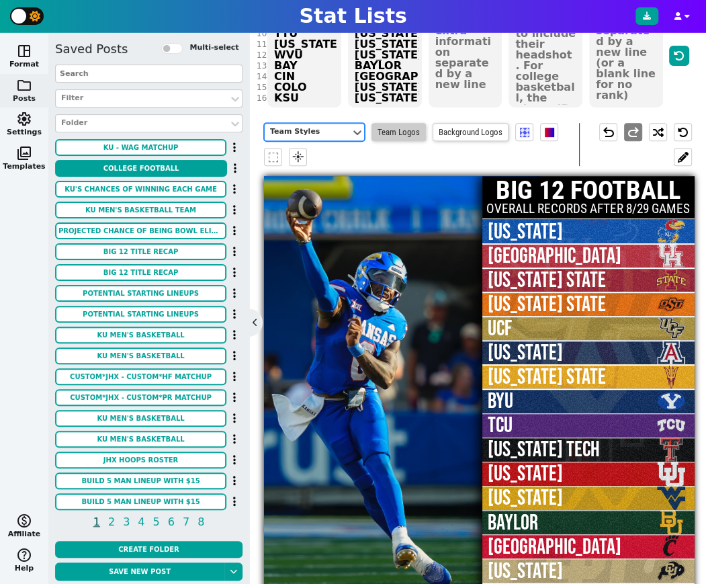
click at [408, 130] on span "Team Logos" at bounding box center [399, 132] width 54 height 18
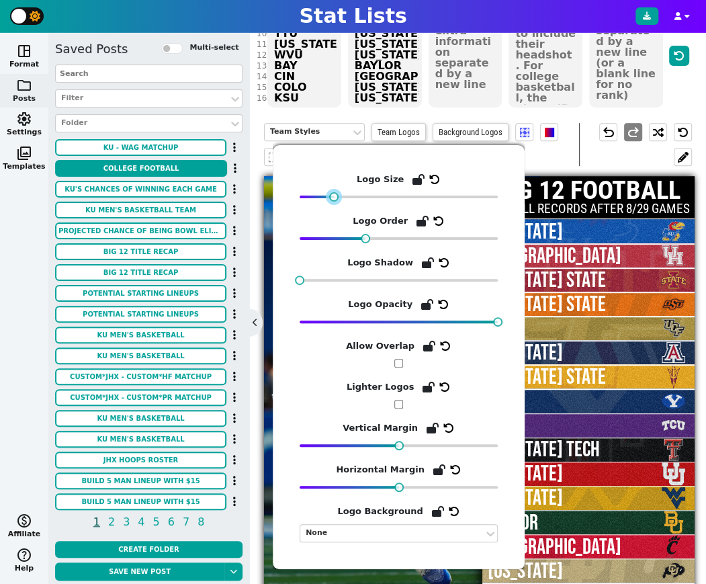
drag, startPoint x: 344, startPoint y: 196, endPoint x: 334, endPoint y: 198, distance: 10.2
click at [334, 198] on div at bounding box center [333, 196] width 9 height 9
click at [681, 99] on div at bounding box center [680, 39] width 26 height 140
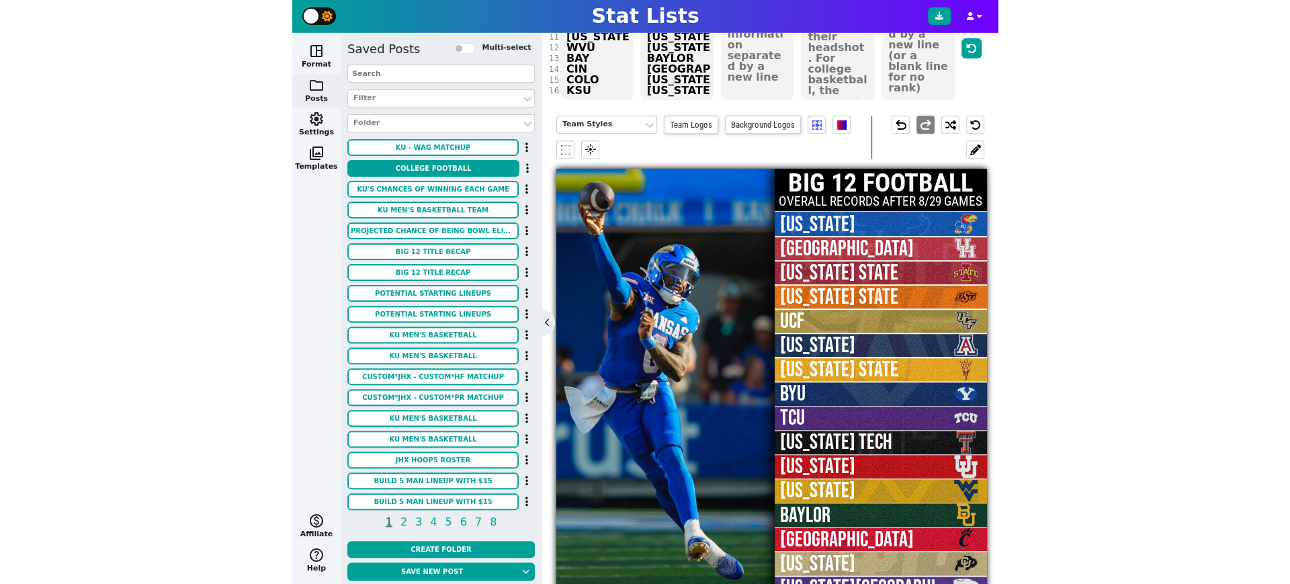
scroll to position [208, 0]
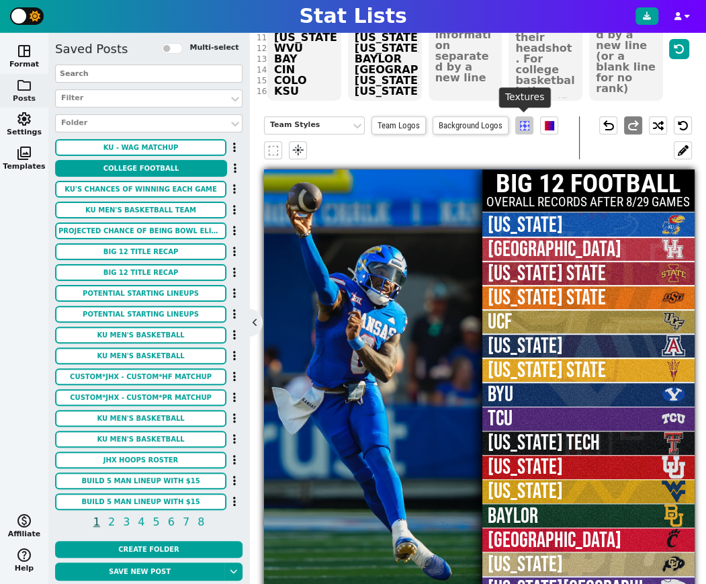
click at [526, 125] on span at bounding box center [524, 125] width 9 height 9
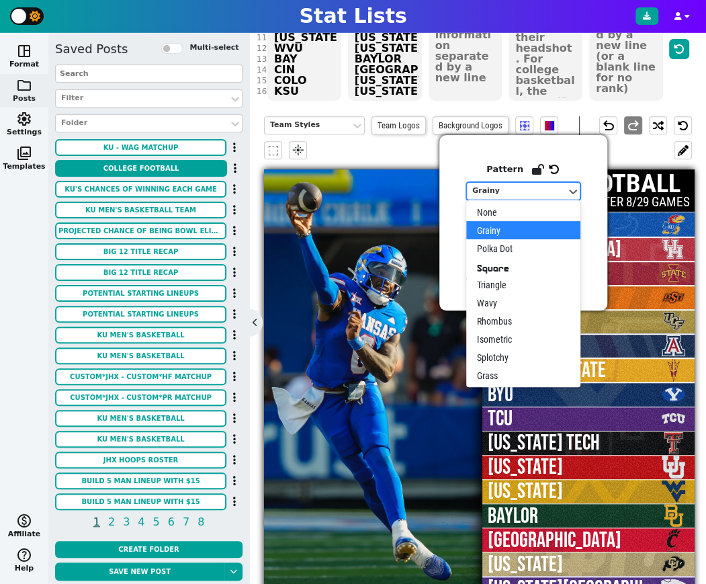
click at [512, 189] on div "Grainy" at bounding box center [516, 190] width 89 height 11
click at [503, 213] on div "None" at bounding box center [523, 212] width 114 height 18
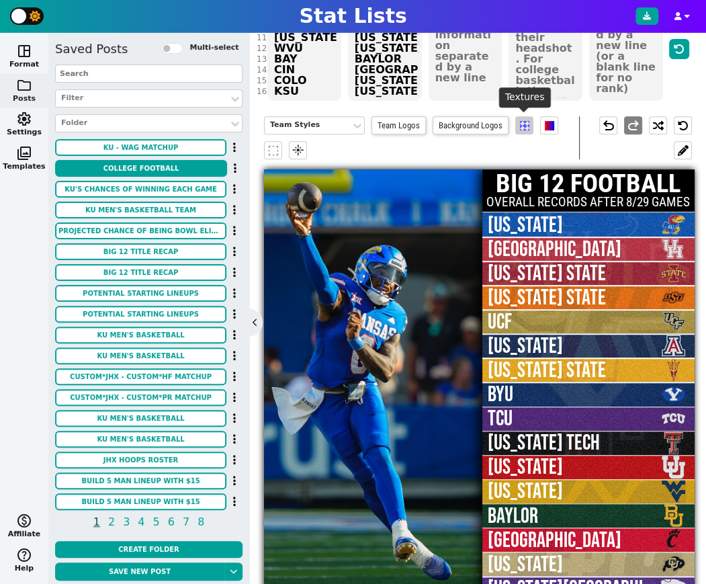
click at [520, 125] on span at bounding box center [524, 125] width 9 height 9
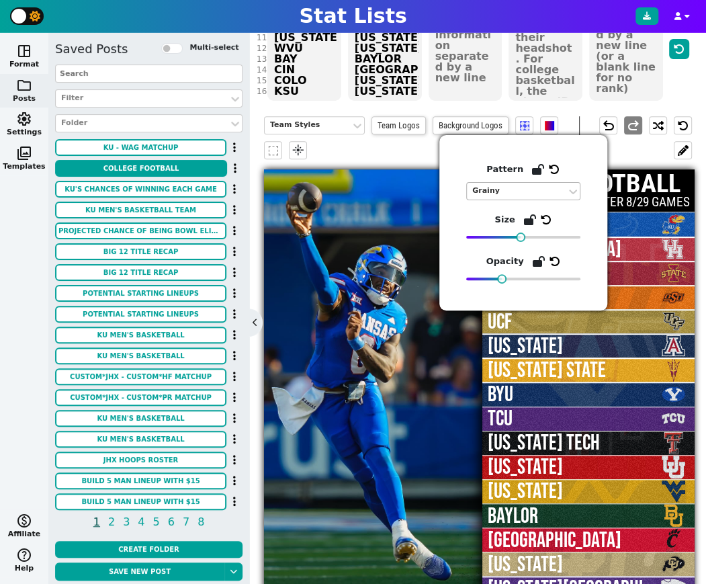
click at [517, 187] on div "Grainy" at bounding box center [516, 190] width 89 height 11
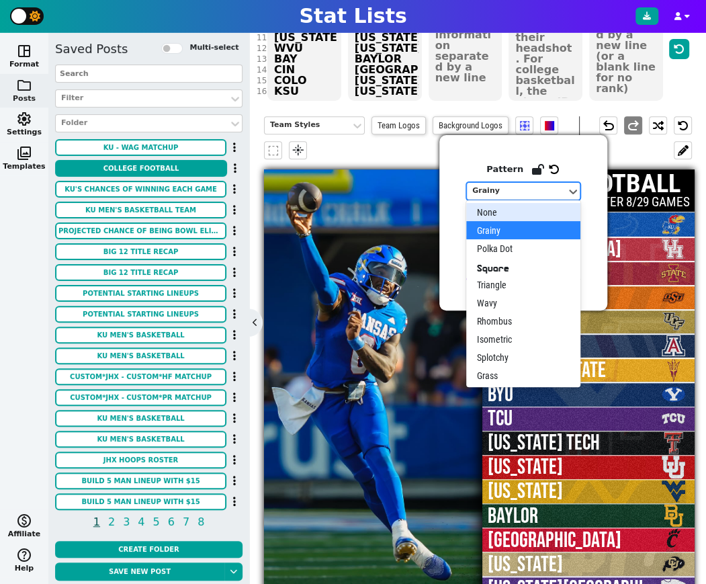
click at [510, 212] on div "None" at bounding box center [523, 212] width 114 height 18
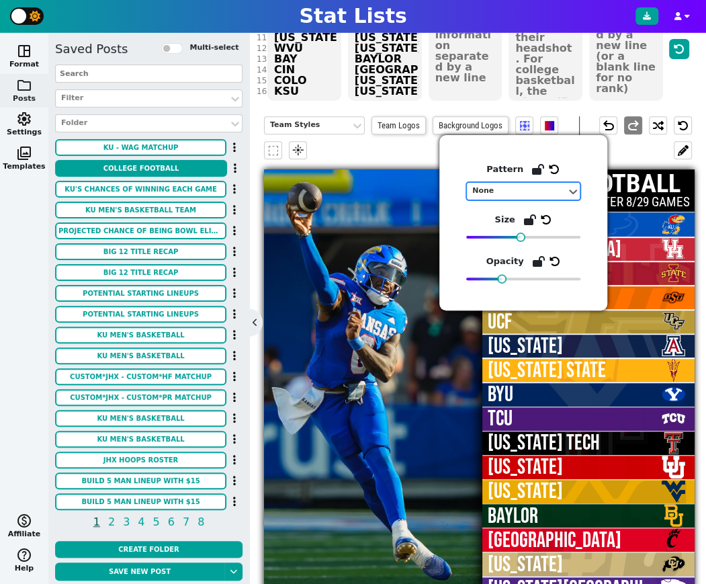
click at [421, 144] on div "Team Styles Team Logos Background Logos flare" at bounding box center [421, 137] width 315 height 43
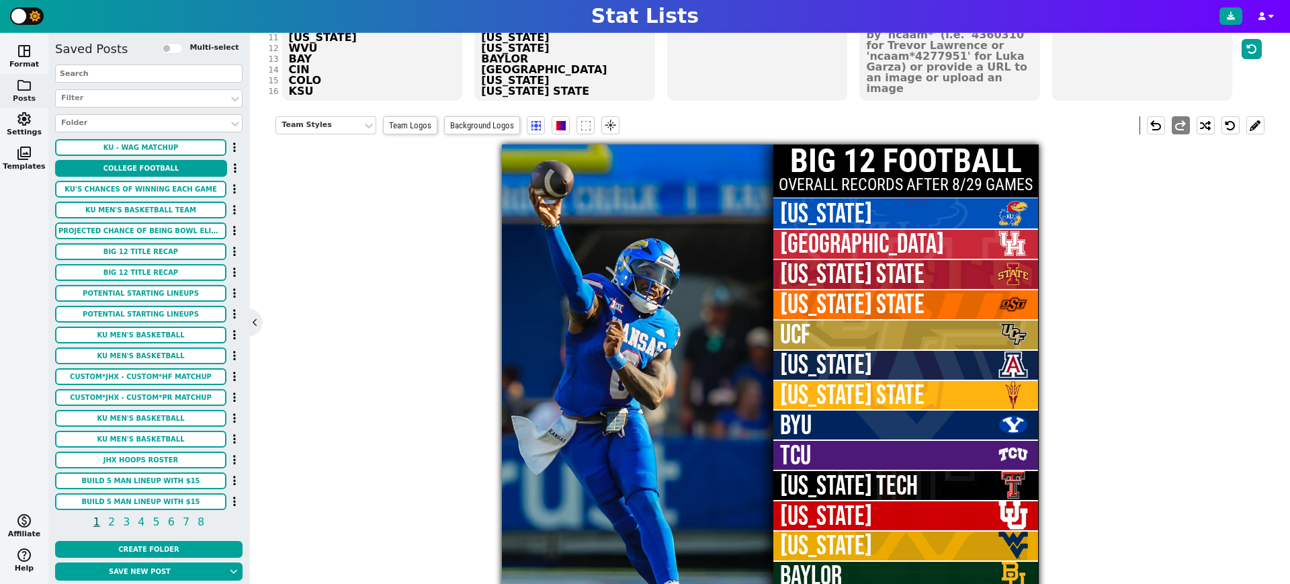
scroll to position [0, 0]
